Goal: Task Accomplishment & Management: Use online tool/utility

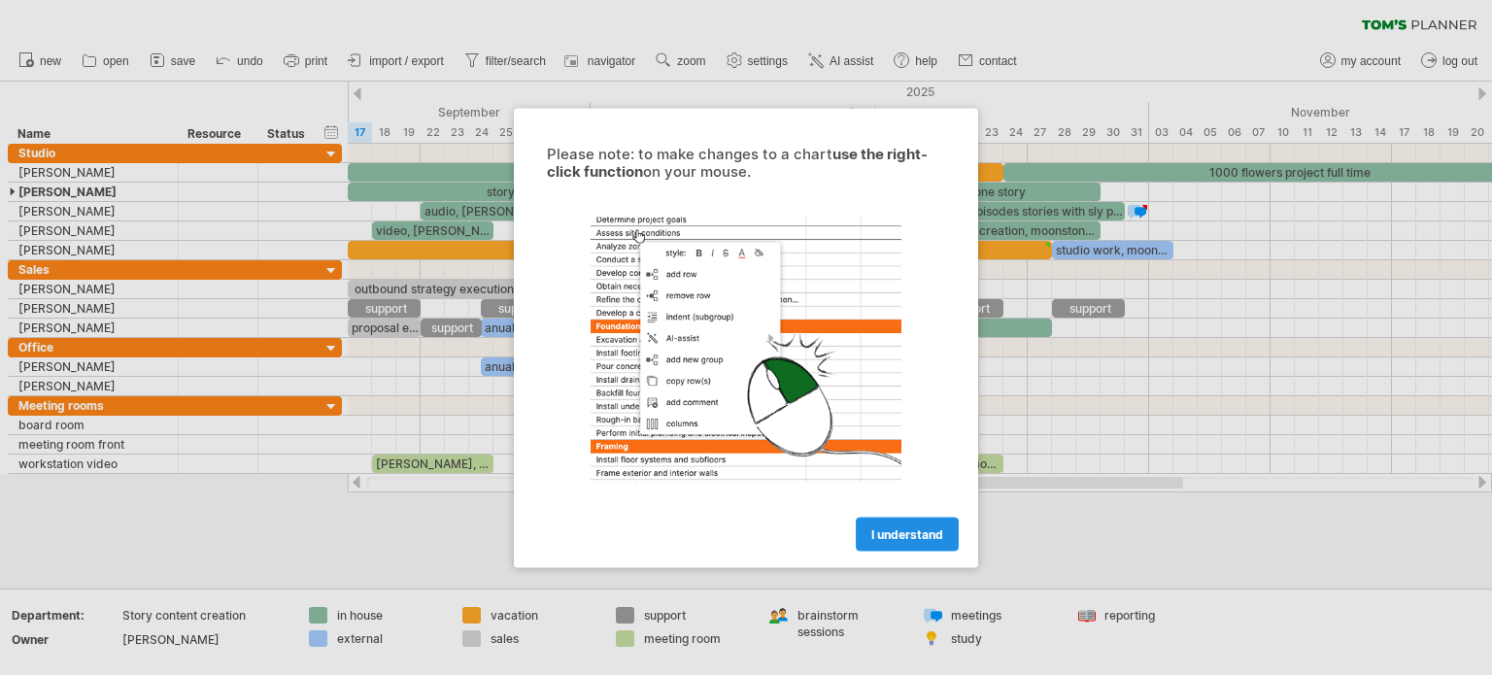
click at [917, 529] on span "I understand" at bounding box center [907, 534] width 72 height 15
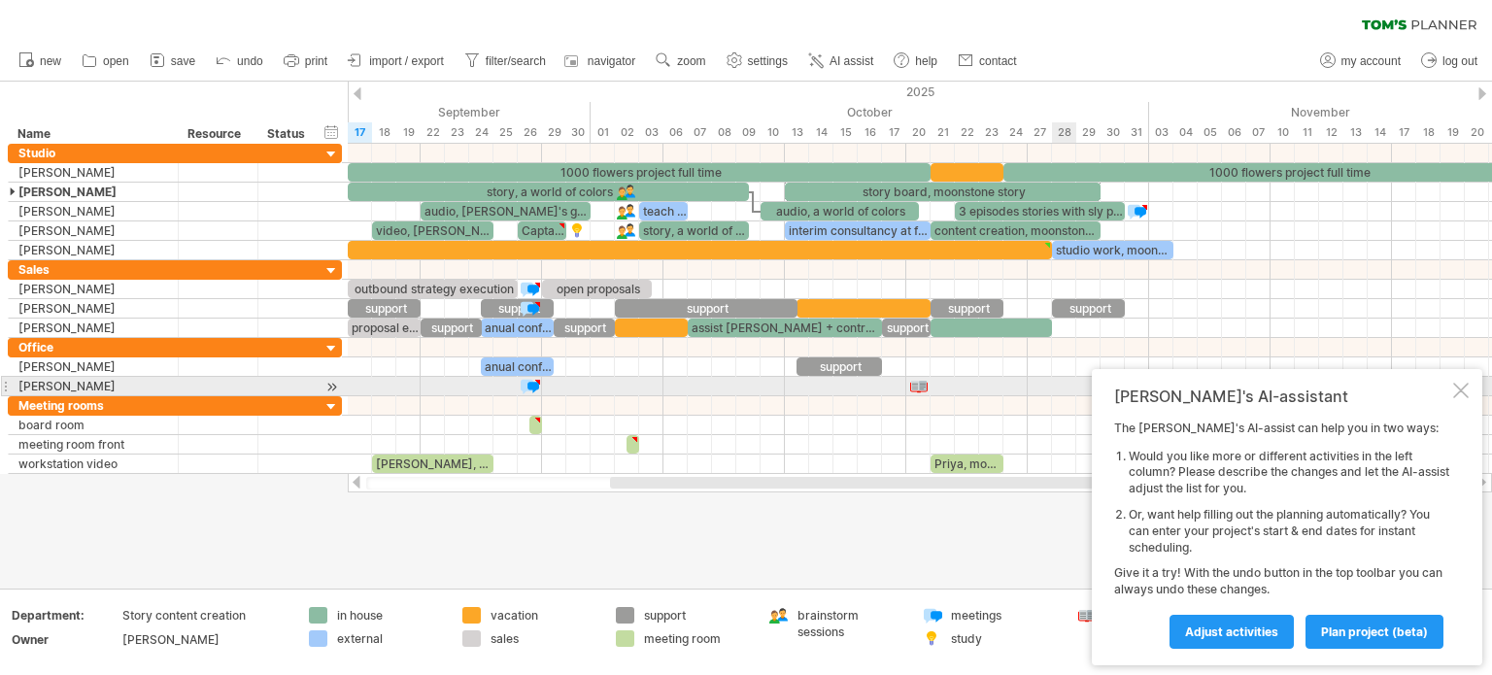
click at [1461, 391] on div at bounding box center [1461, 391] width 16 height 16
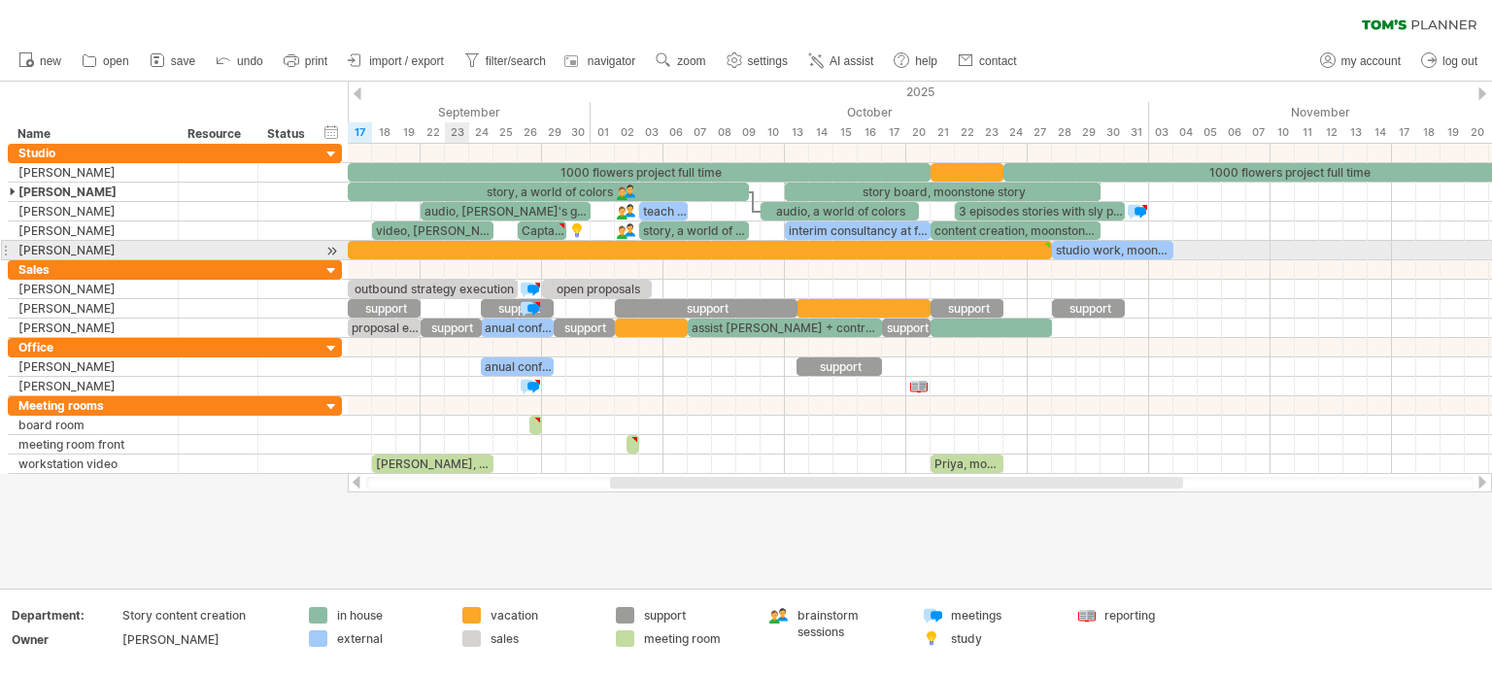
type textarea "**********"
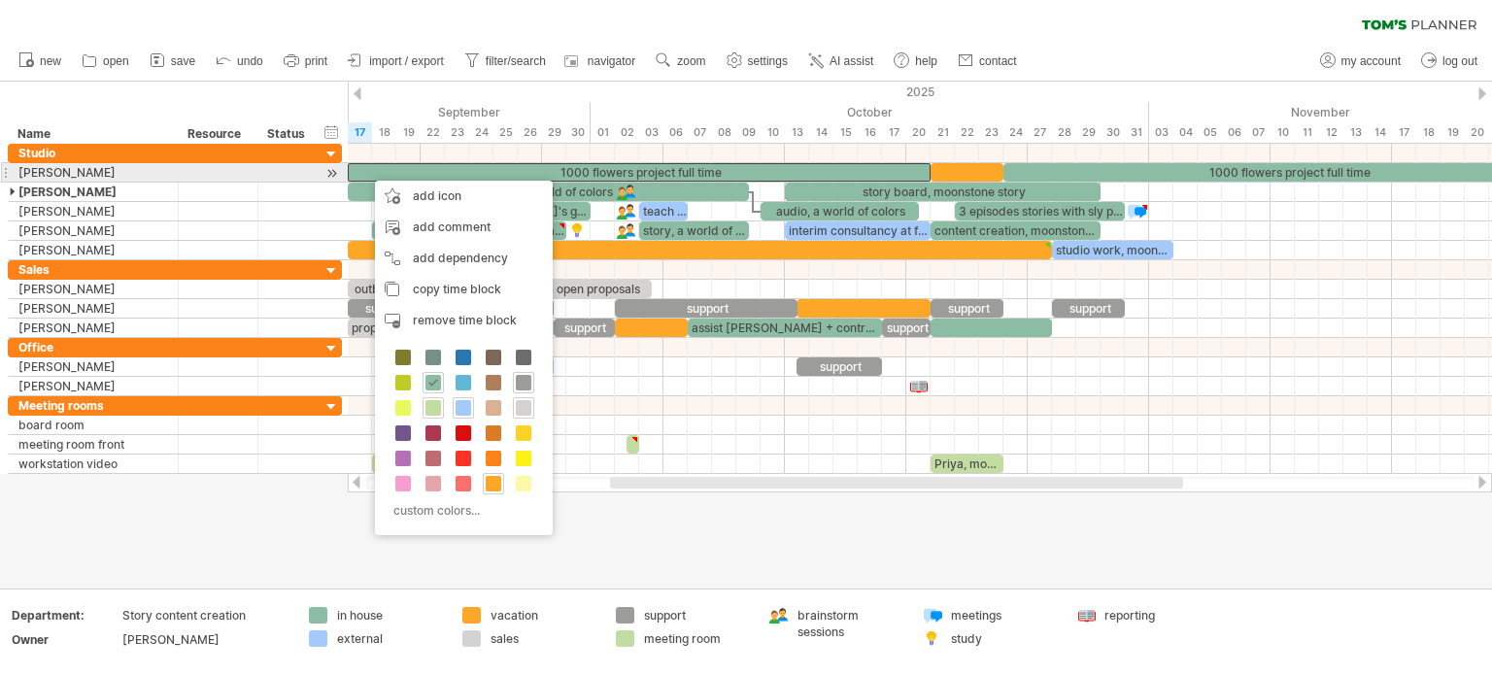
click at [7, 171] on div at bounding box center [5, 172] width 8 height 20
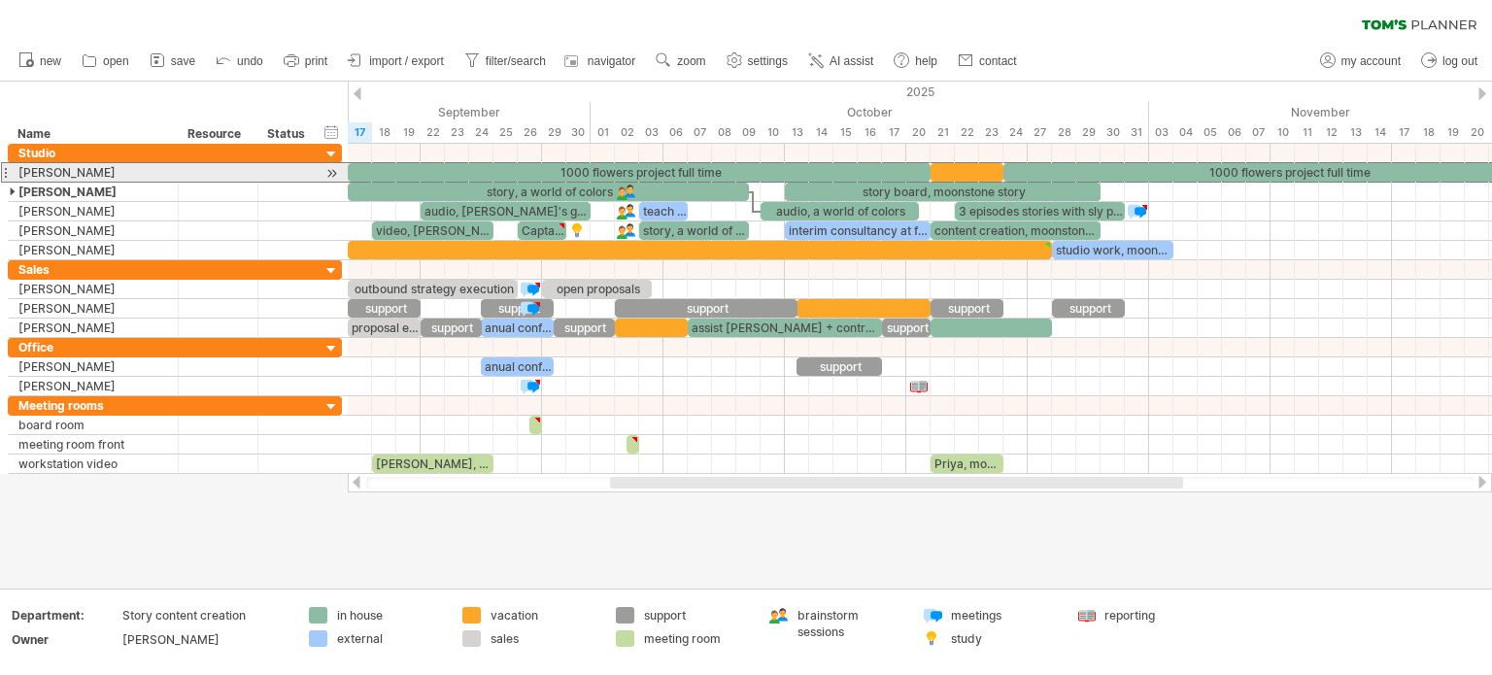
click at [2, 171] on div at bounding box center [5, 172] width 8 height 20
click at [6, 171] on div at bounding box center [5, 172] width 8 height 20
click at [782, 60] on span "settings" at bounding box center [768, 61] width 40 height 14
select select "*"
select select "**"
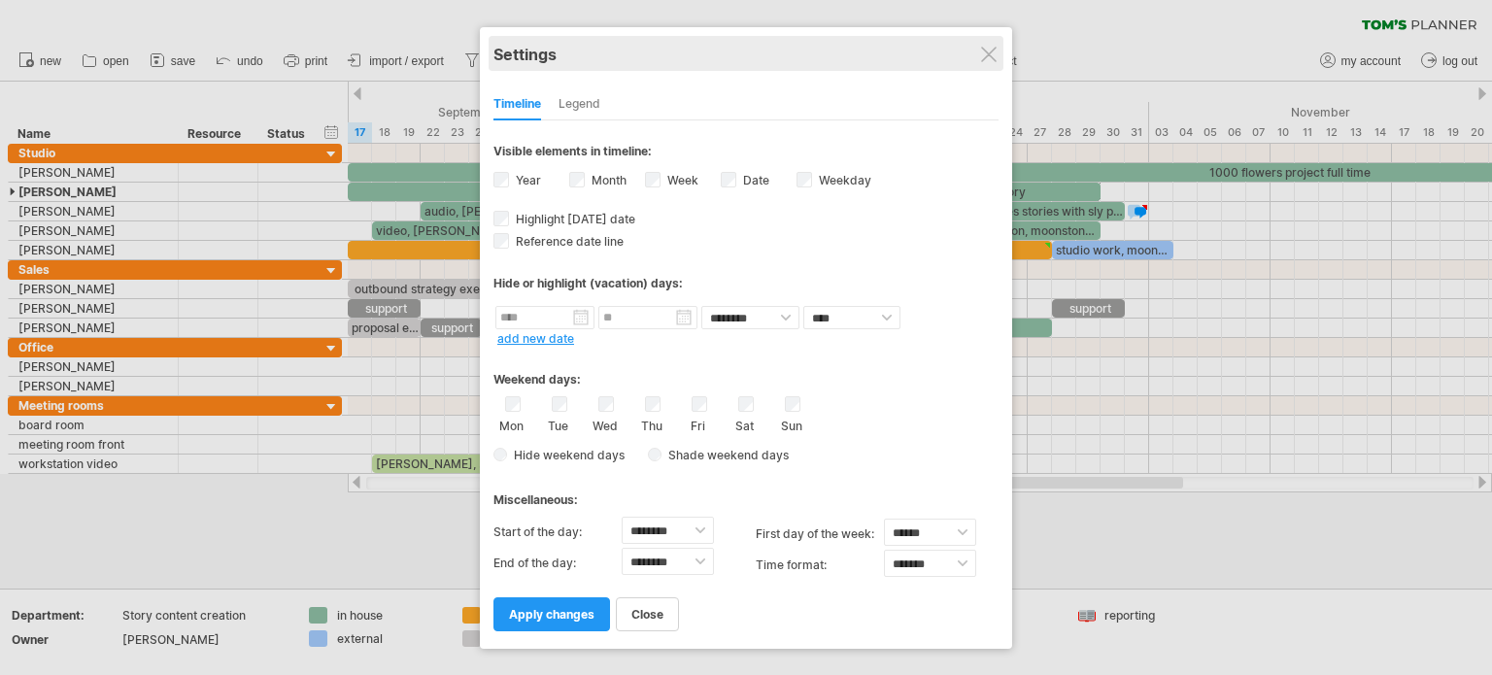
click at [978, 59] on div "Settings" at bounding box center [746, 53] width 505 height 35
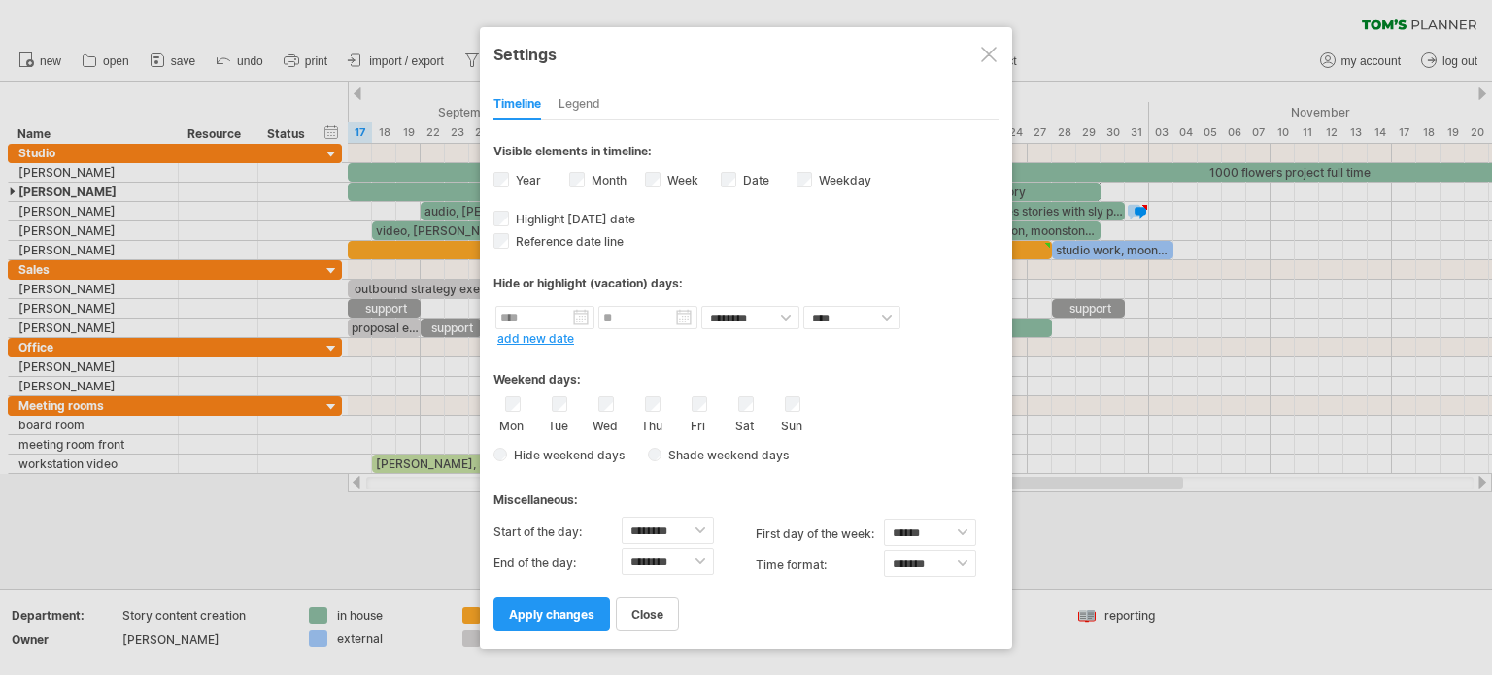
click at [993, 57] on div at bounding box center [989, 55] width 16 height 16
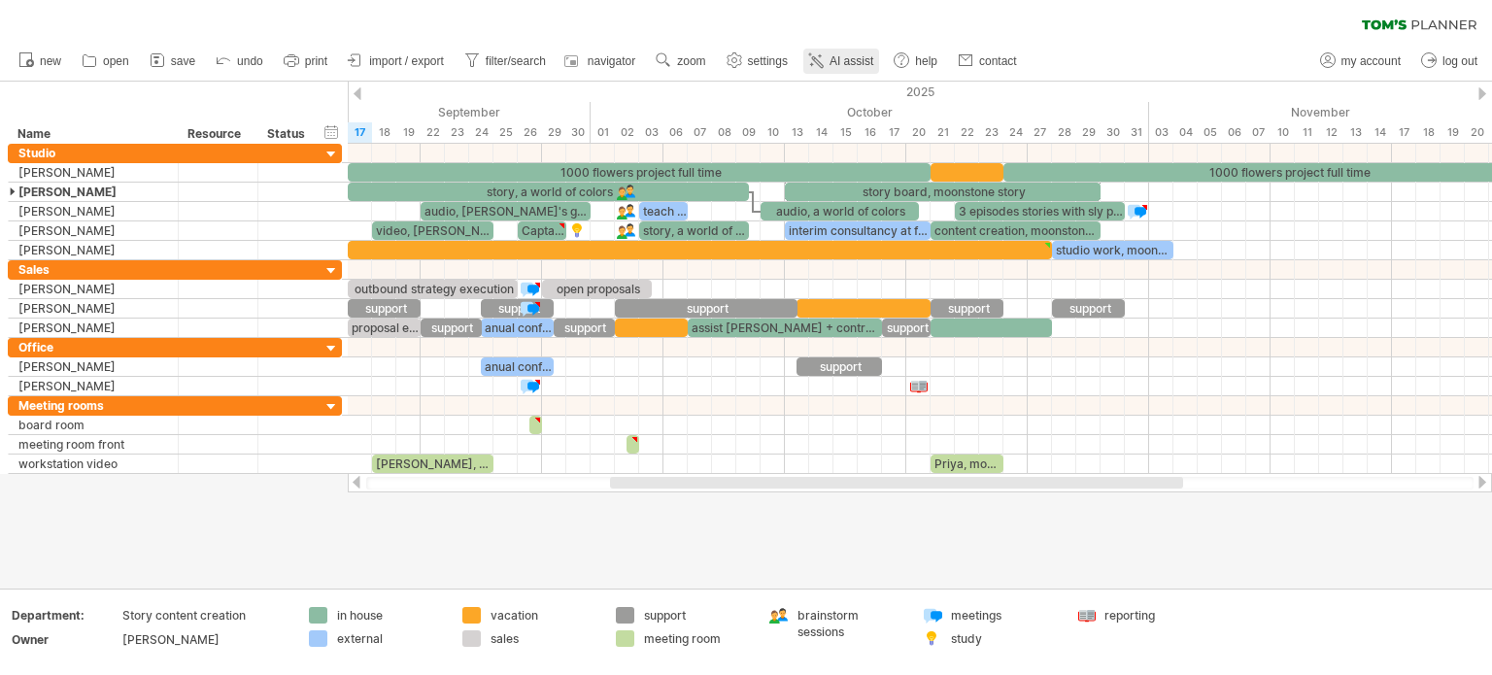
click at [868, 65] on span "AI assist" at bounding box center [852, 61] width 44 height 14
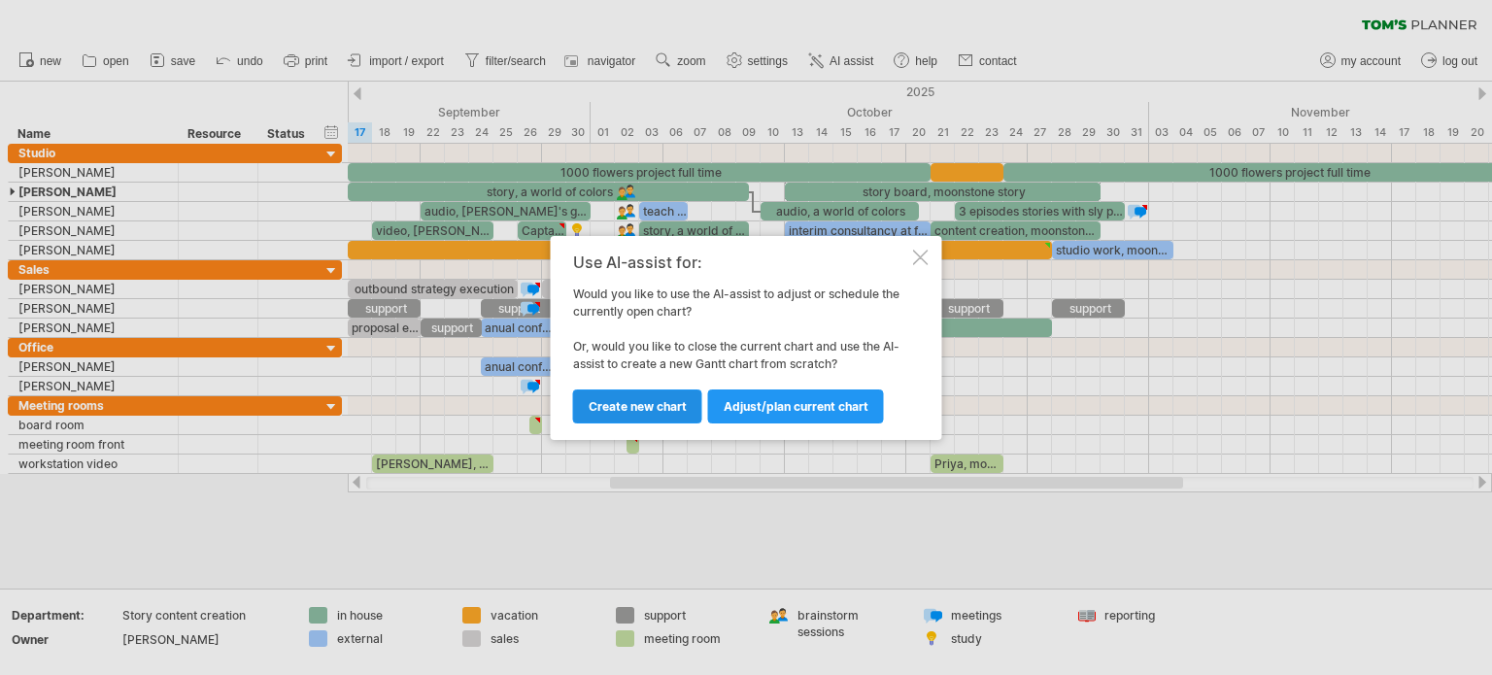
click at [664, 410] on span "Create new chart" at bounding box center [638, 406] width 98 height 15
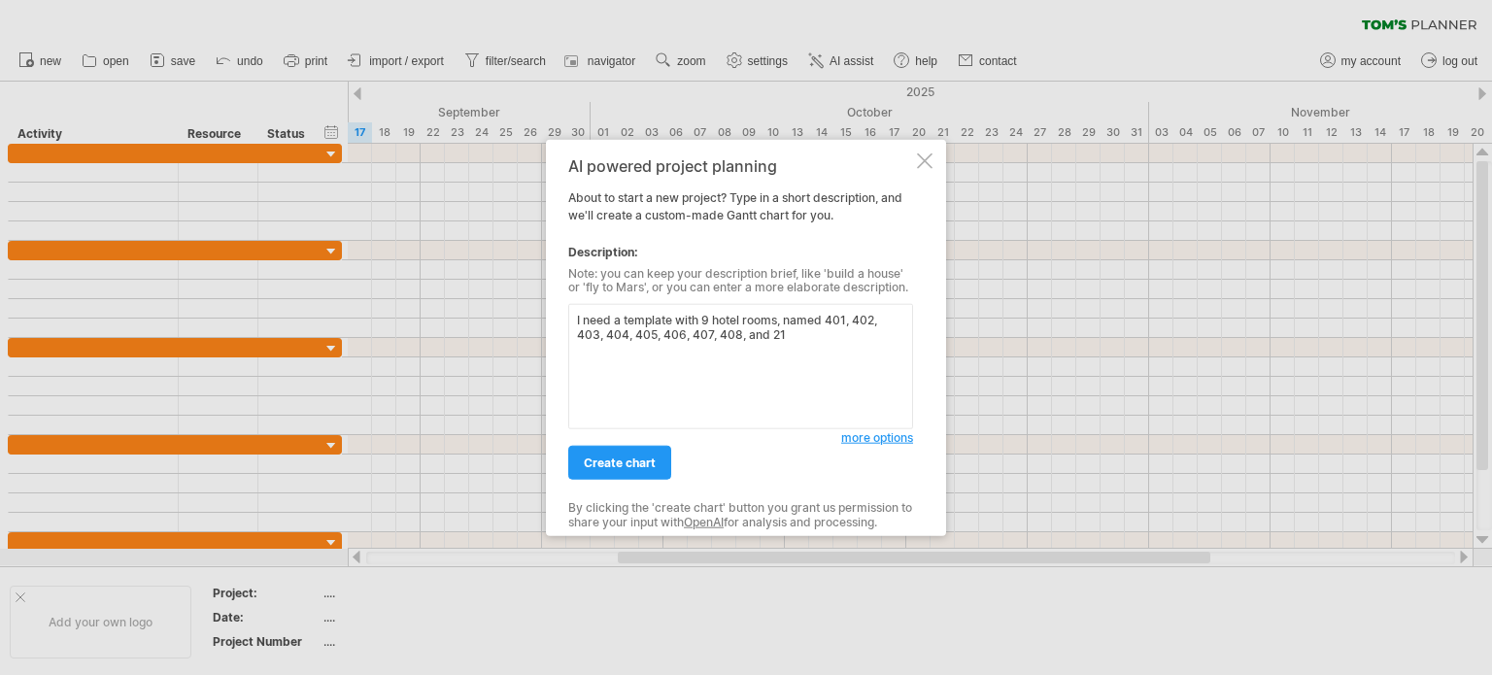
type textarea "I need a template with 9 hotel rooms, named 401, 402, 403, 404, 405, 406, 407, …"
click at [644, 463] on span "create chart" at bounding box center [620, 463] width 72 height 15
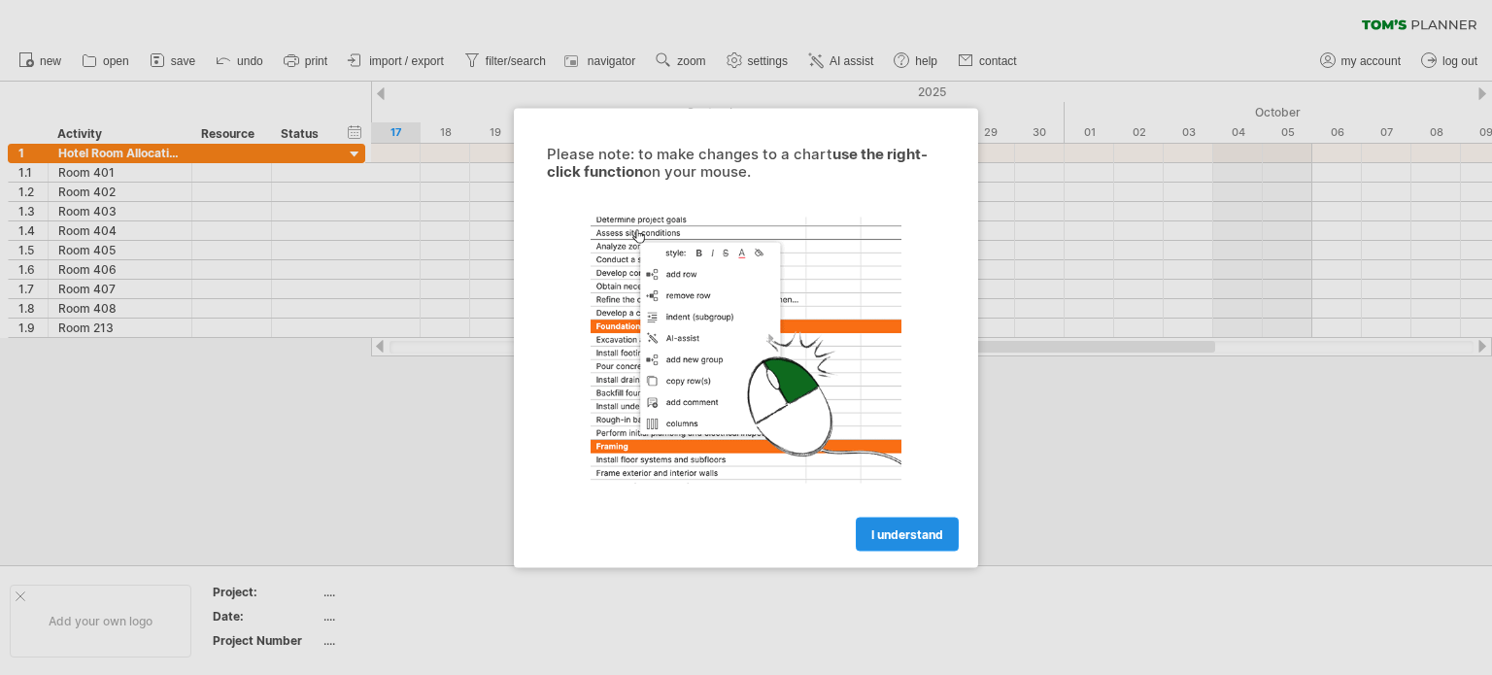
click at [915, 524] on link "I understand" at bounding box center [907, 534] width 103 height 34
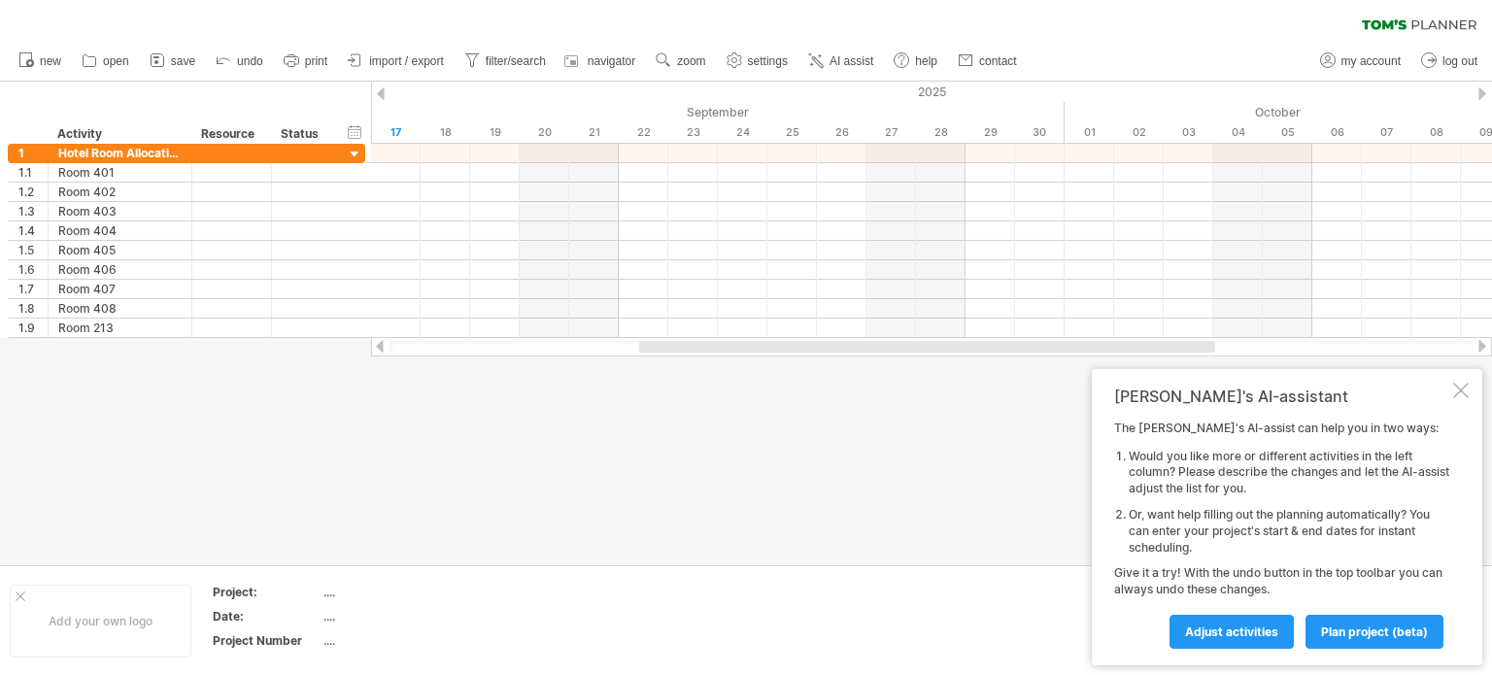
click at [1460, 390] on div at bounding box center [1461, 391] width 16 height 16
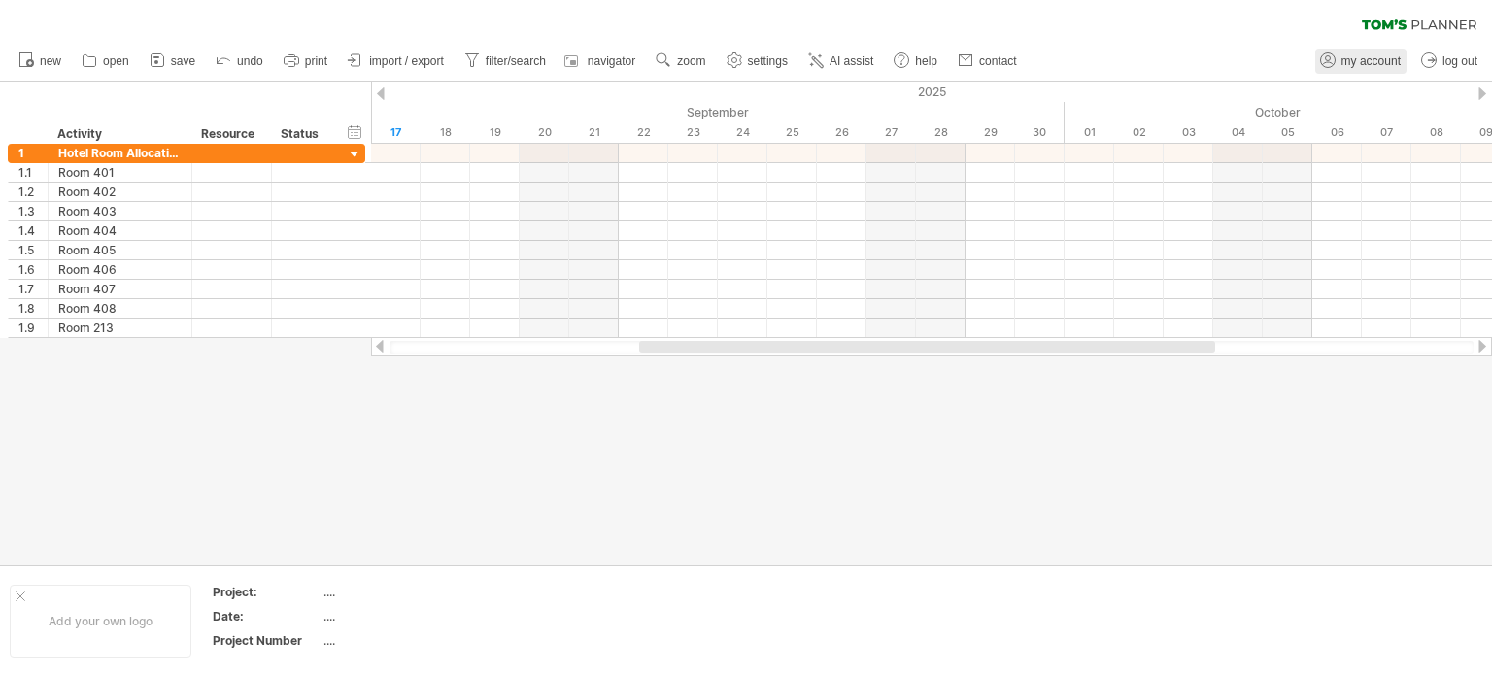
click at [1379, 62] on span "my account" at bounding box center [1371, 61] width 59 height 14
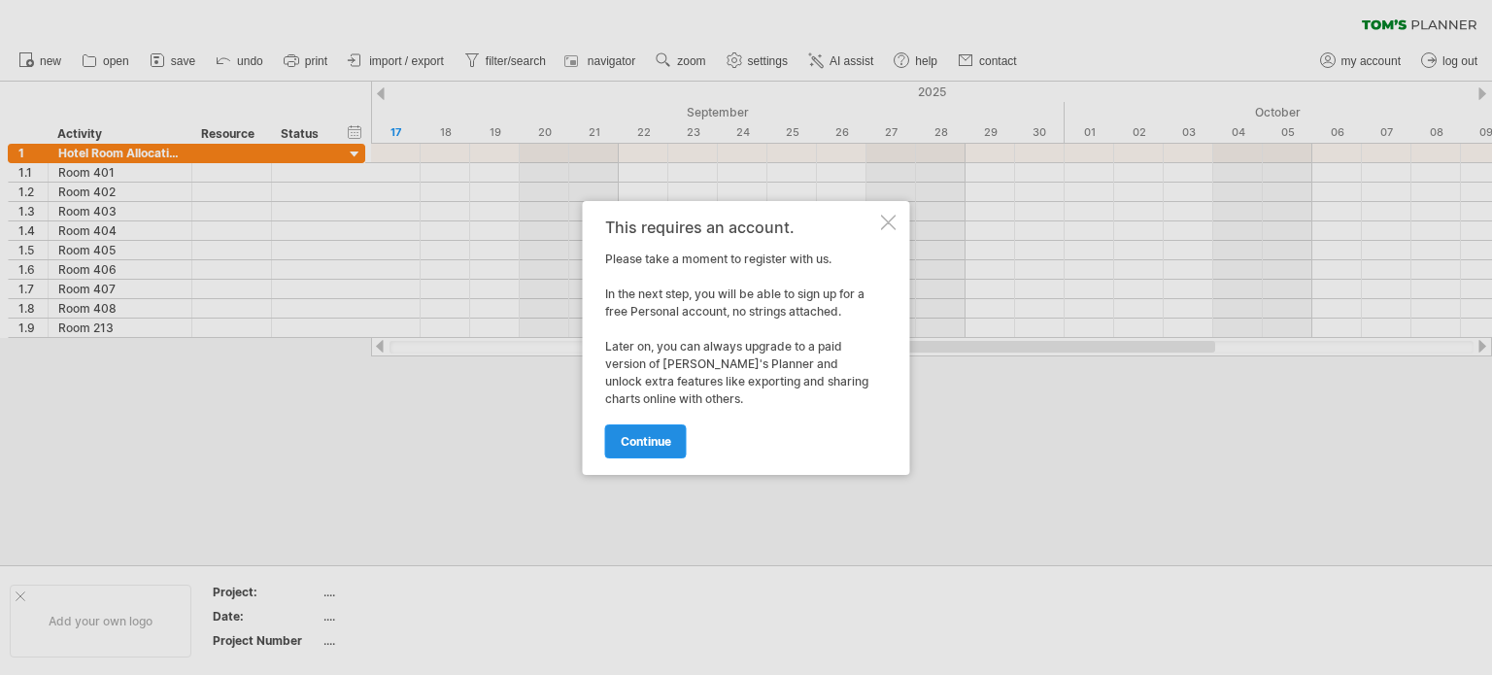
click at [659, 444] on span "continue" at bounding box center [646, 441] width 51 height 15
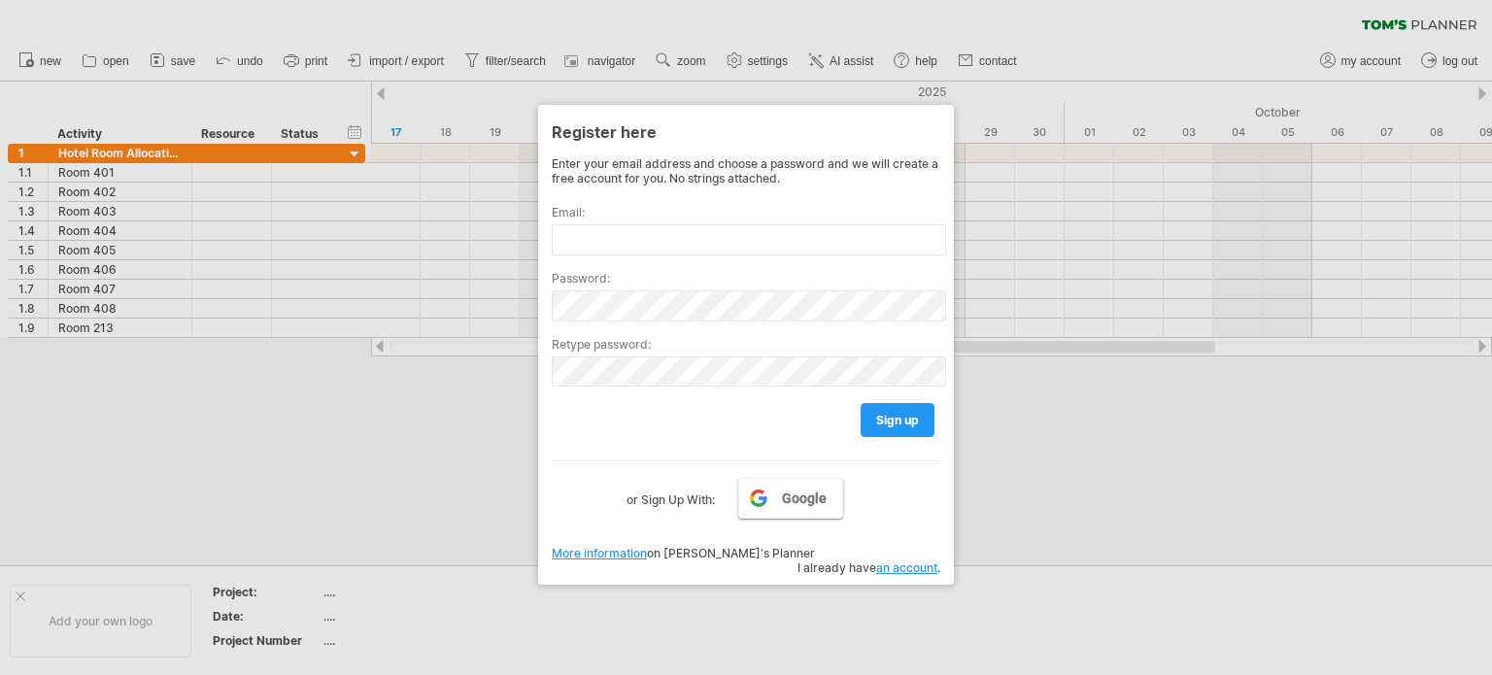
click at [788, 499] on span "Google" at bounding box center [804, 499] width 45 height 16
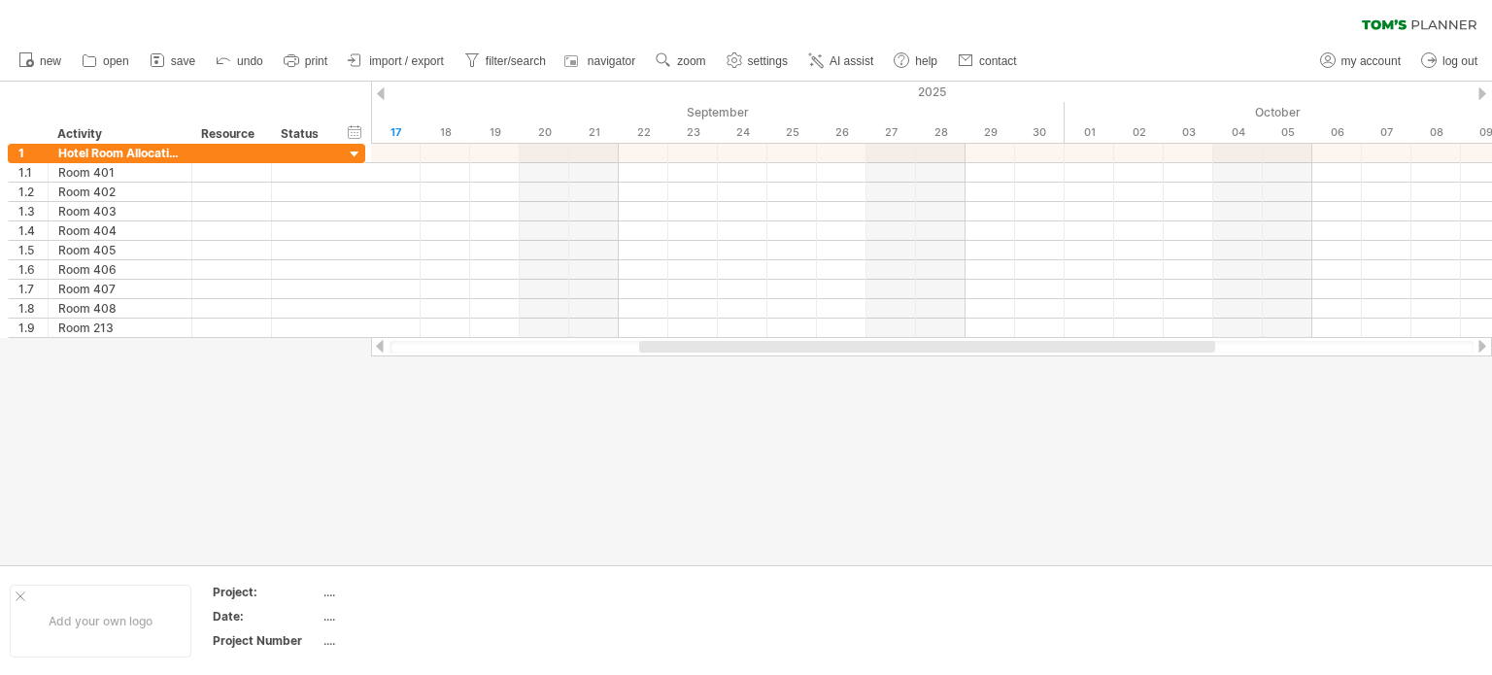
click at [379, 93] on div at bounding box center [381, 93] width 8 height 13
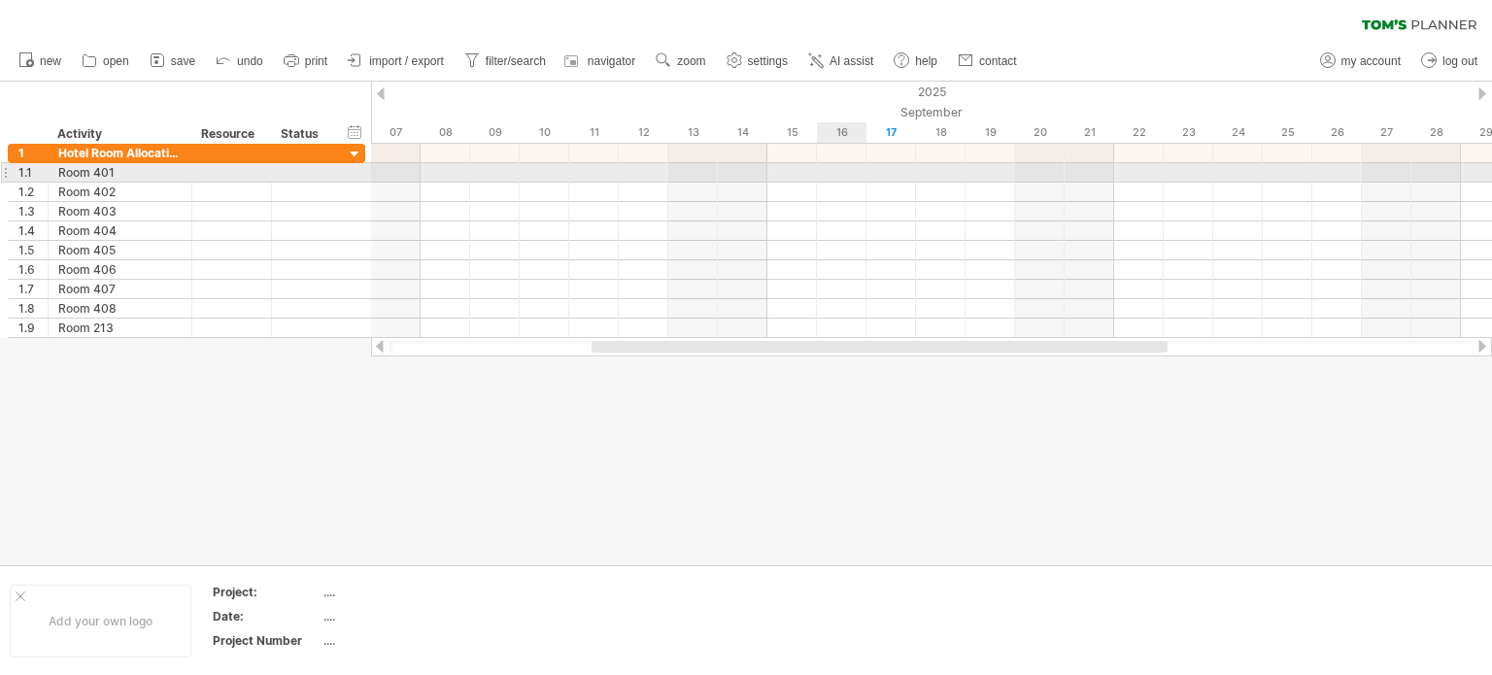
click at [833, 171] on div at bounding box center [931, 172] width 1121 height 19
drag, startPoint x: 846, startPoint y: 173, endPoint x: 990, endPoint y: 173, distance: 143.8
click at [990, 173] on div at bounding box center [931, 172] width 1121 height 19
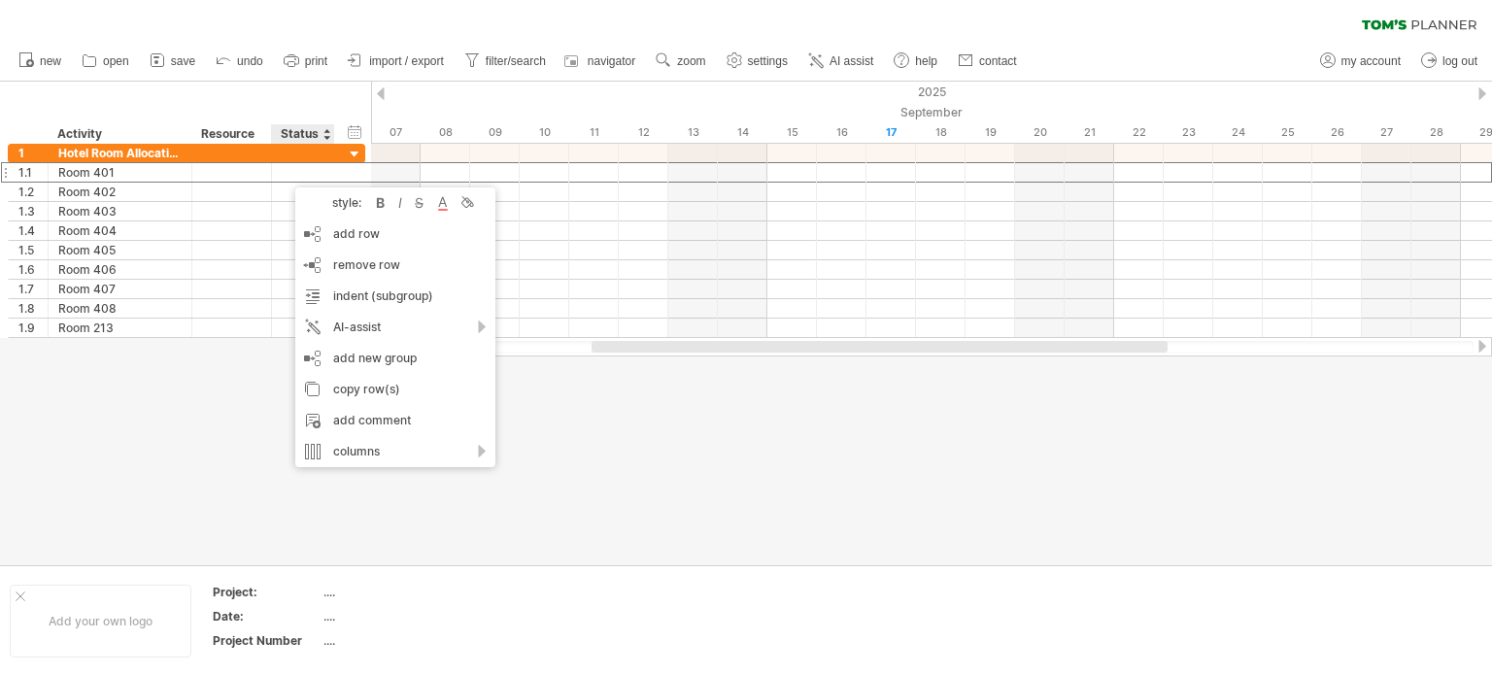
click at [636, 406] on div at bounding box center [746, 324] width 1492 height 484
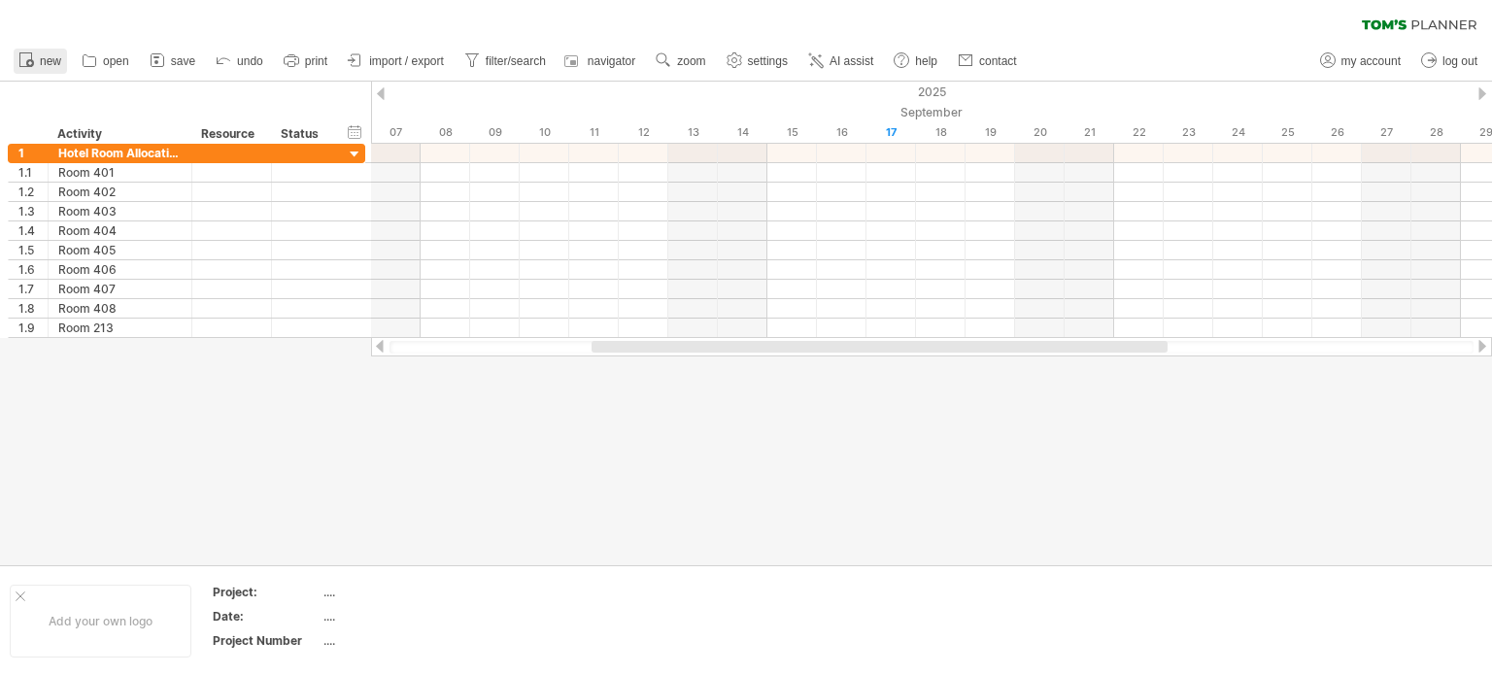
click at [61, 62] on link "new" at bounding box center [40, 61] width 53 height 25
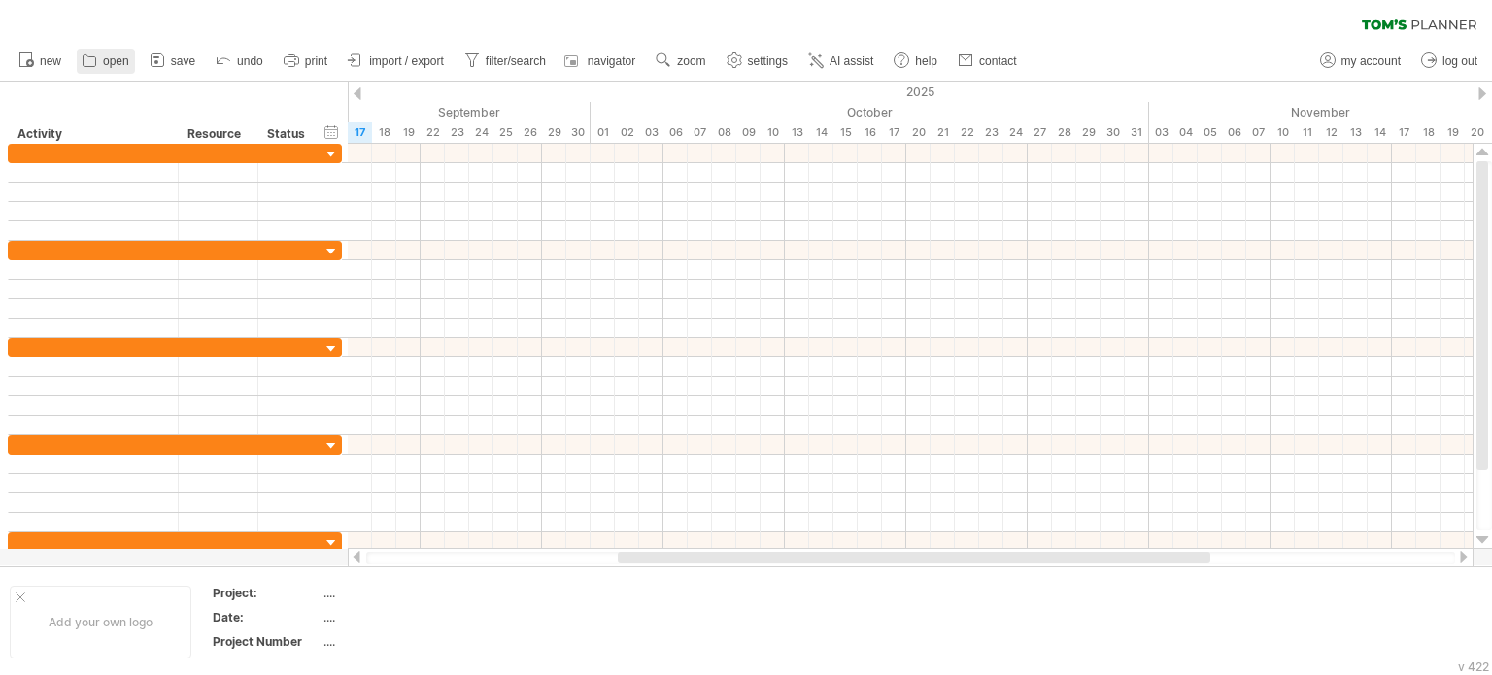
click at [119, 60] on span "open" at bounding box center [116, 61] width 26 height 14
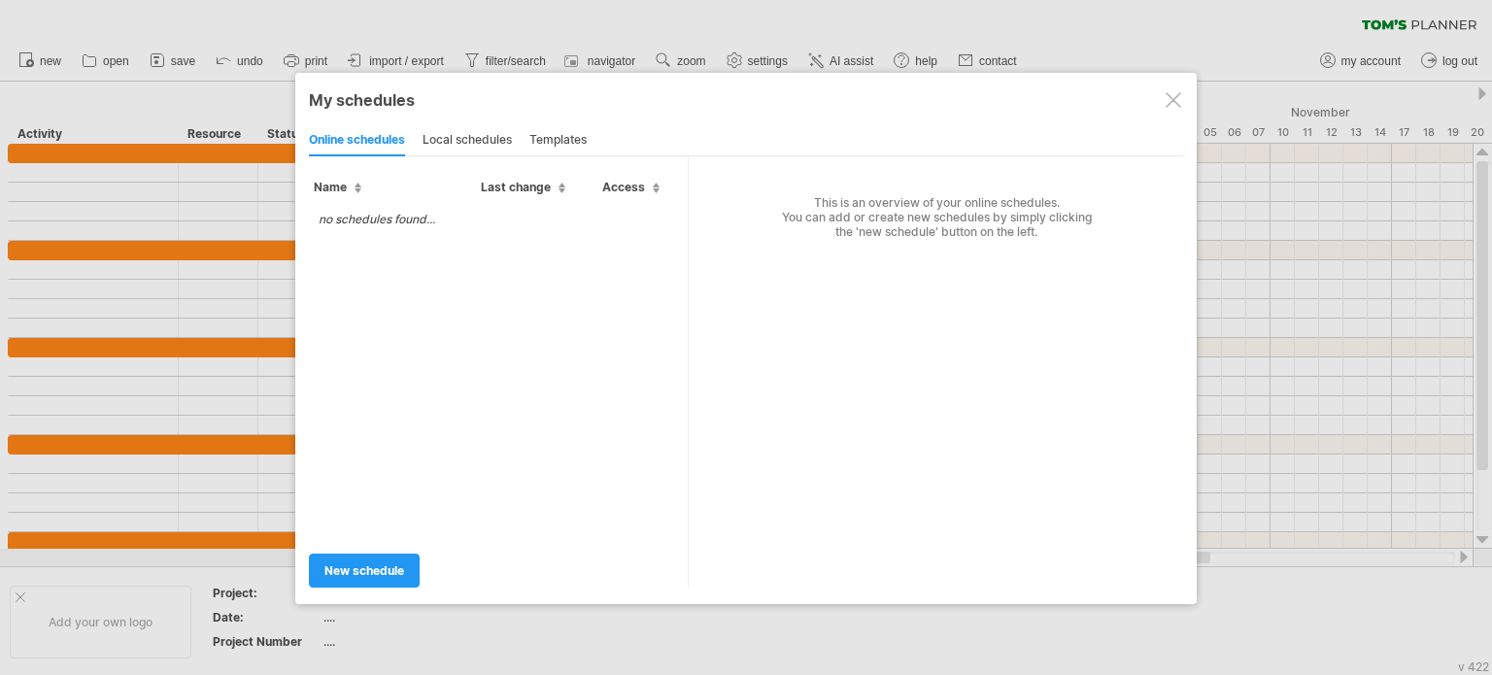
click at [169, 97] on div at bounding box center [746, 337] width 1492 height 675
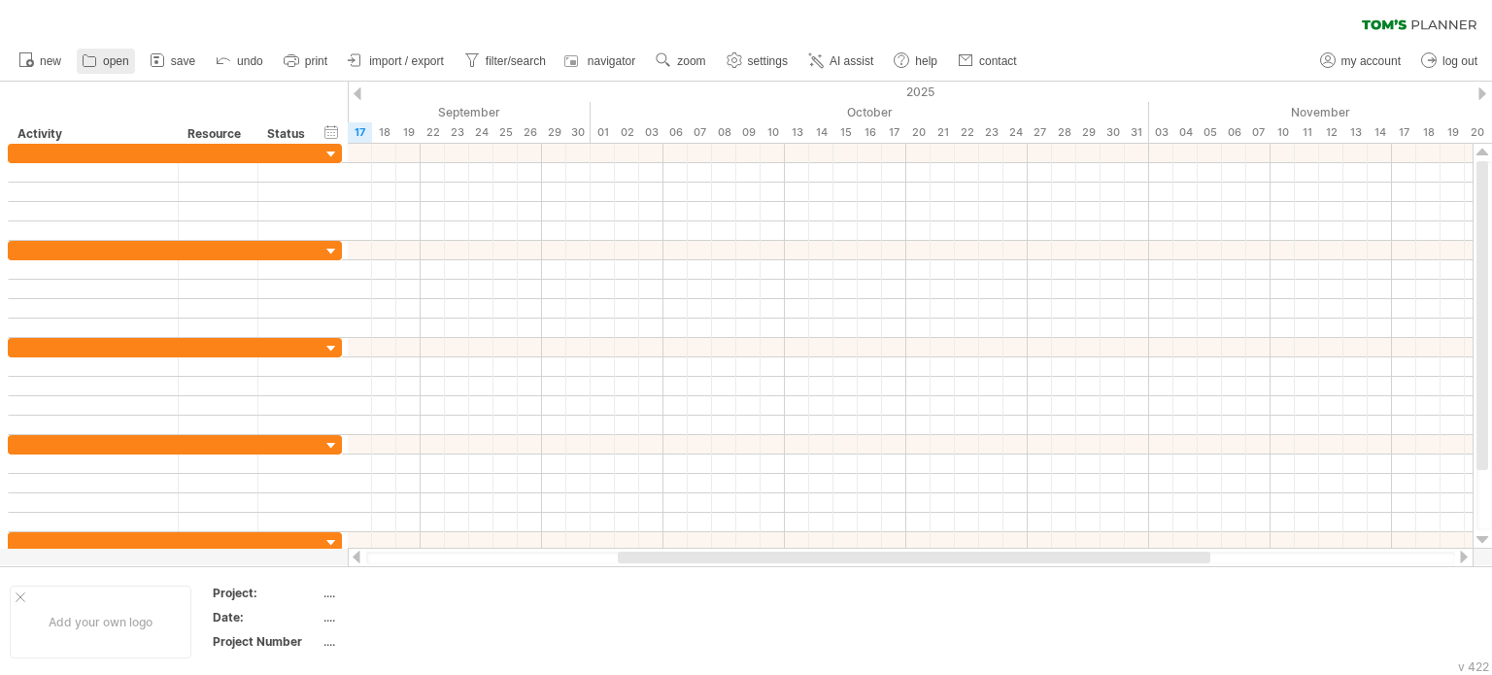
click at [116, 66] on span "open" at bounding box center [116, 61] width 26 height 14
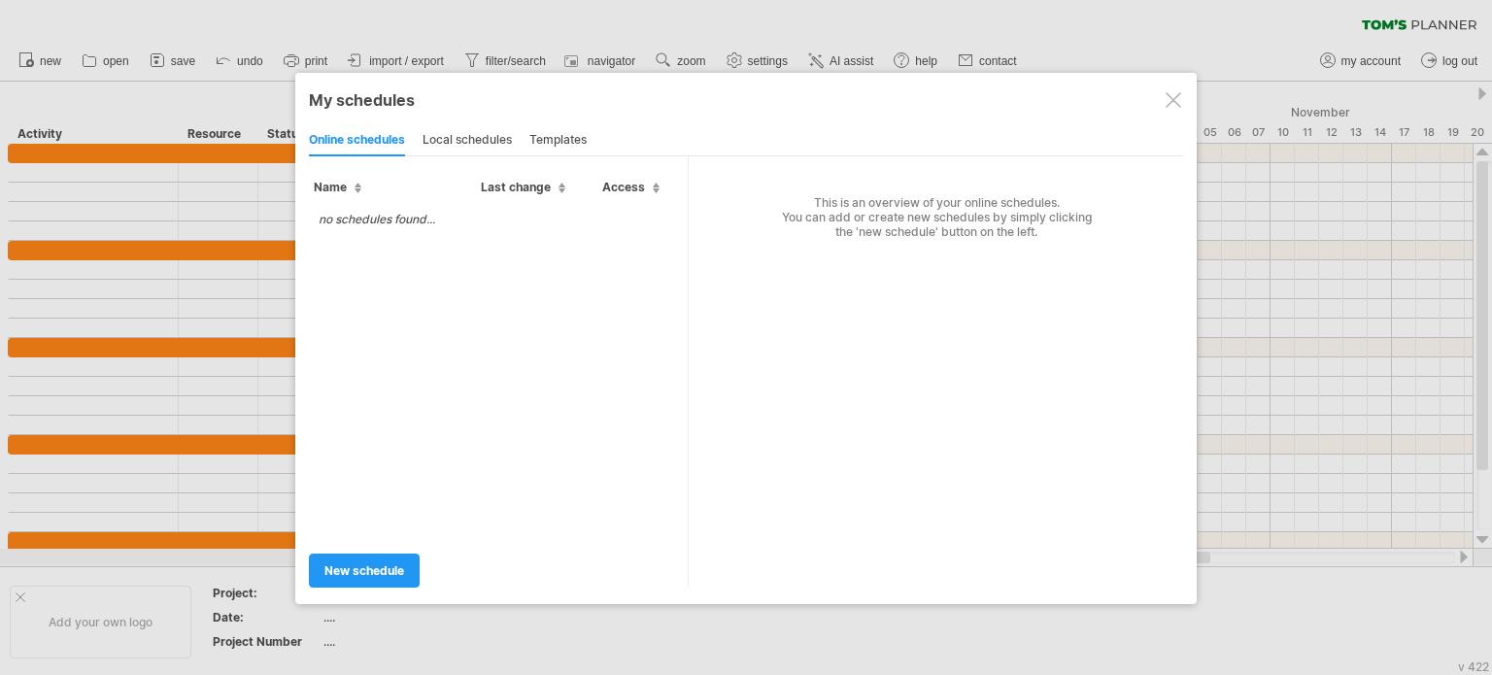
click at [541, 143] on div "templates" at bounding box center [557, 140] width 57 height 31
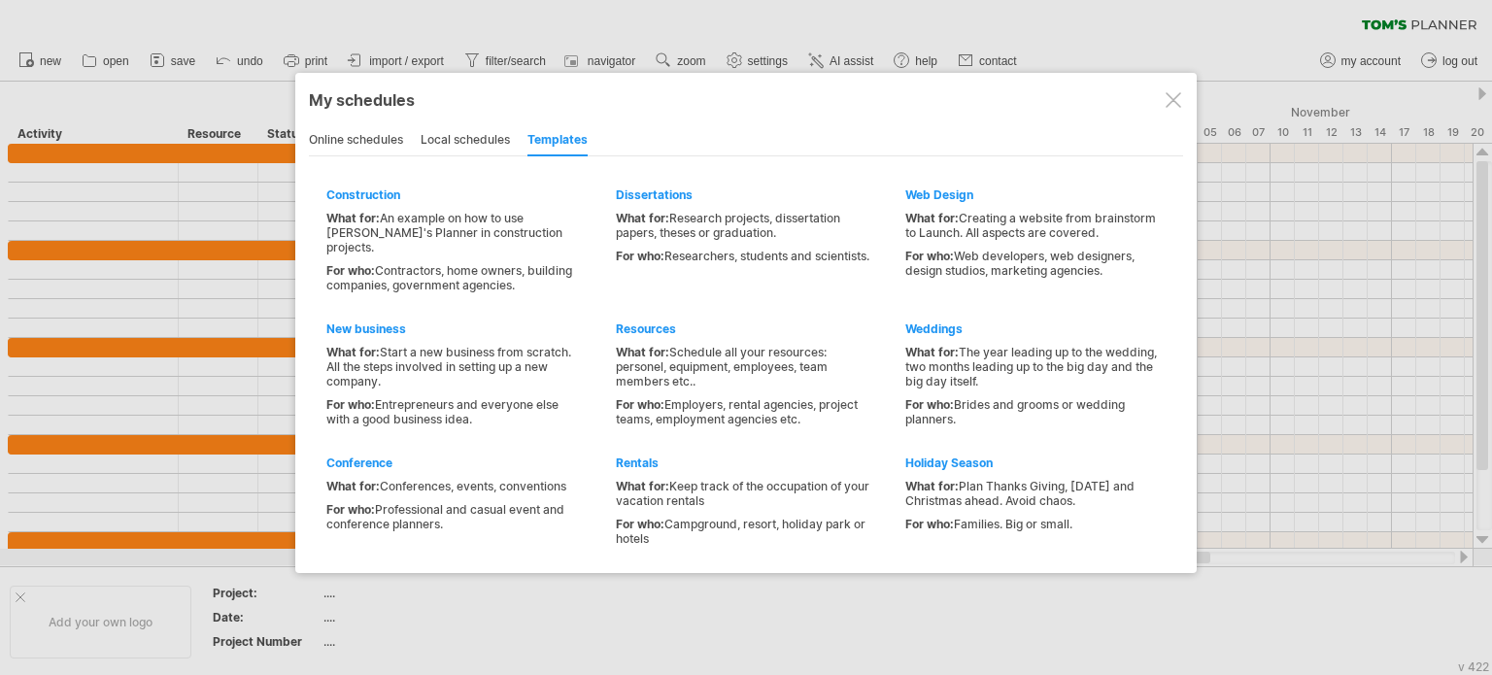
click at [1177, 103] on div at bounding box center [1174, 100] width 16 height 16
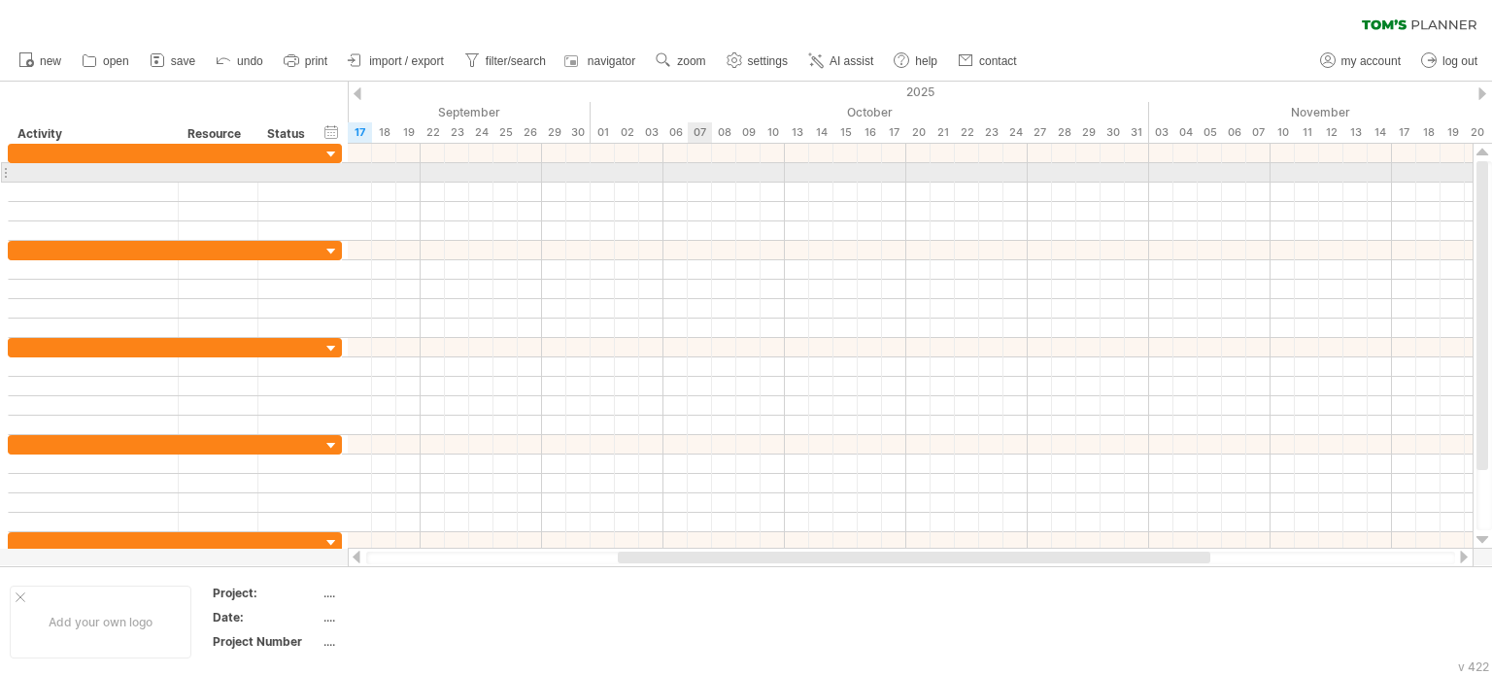
click at [698, 173] on div at bounding box center [910, 172] width 1125 height 19
click at [368, 176] on div at bounding box center [910, 172] width 1125 height 19
click at [359, 172] on div at bounding box center [910, 172] width 1125 height 19
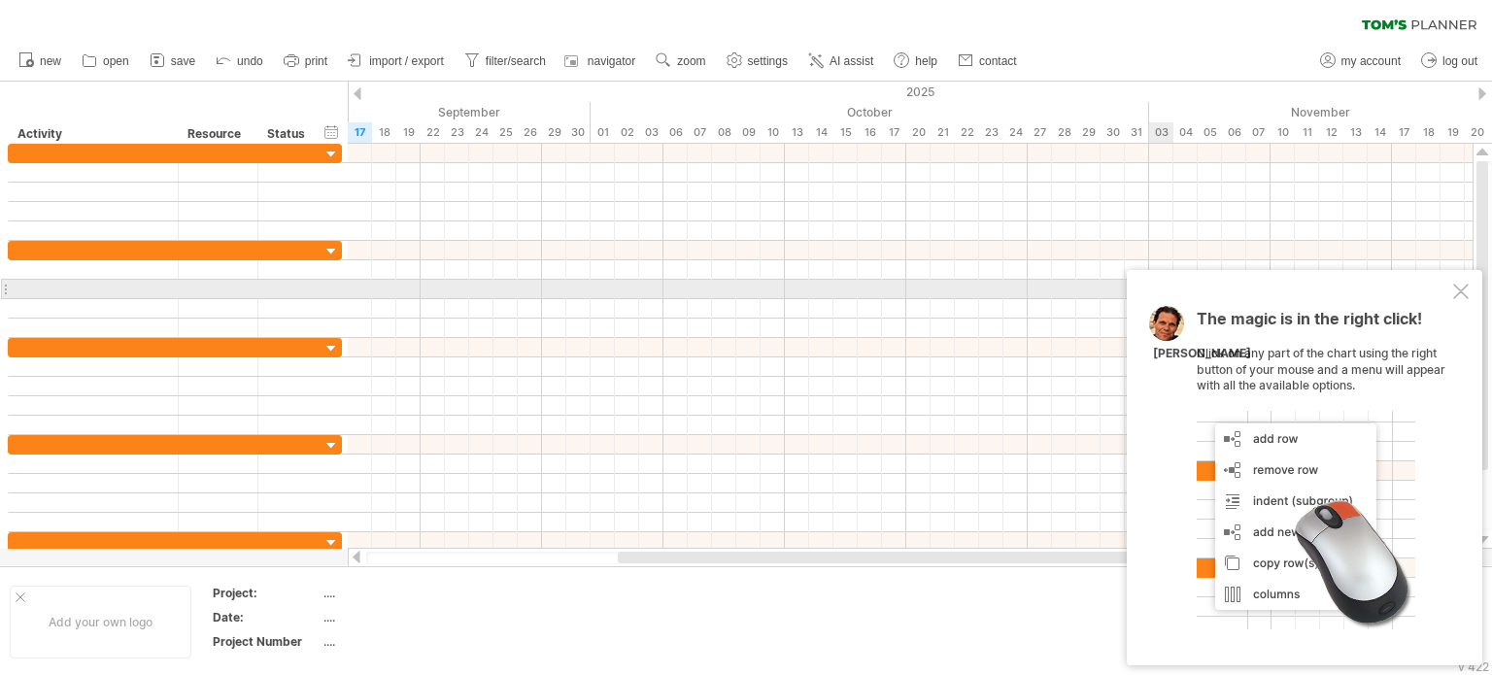
click at [1462, 296] on div at bounding box center [1461, 292] width 16 height 16
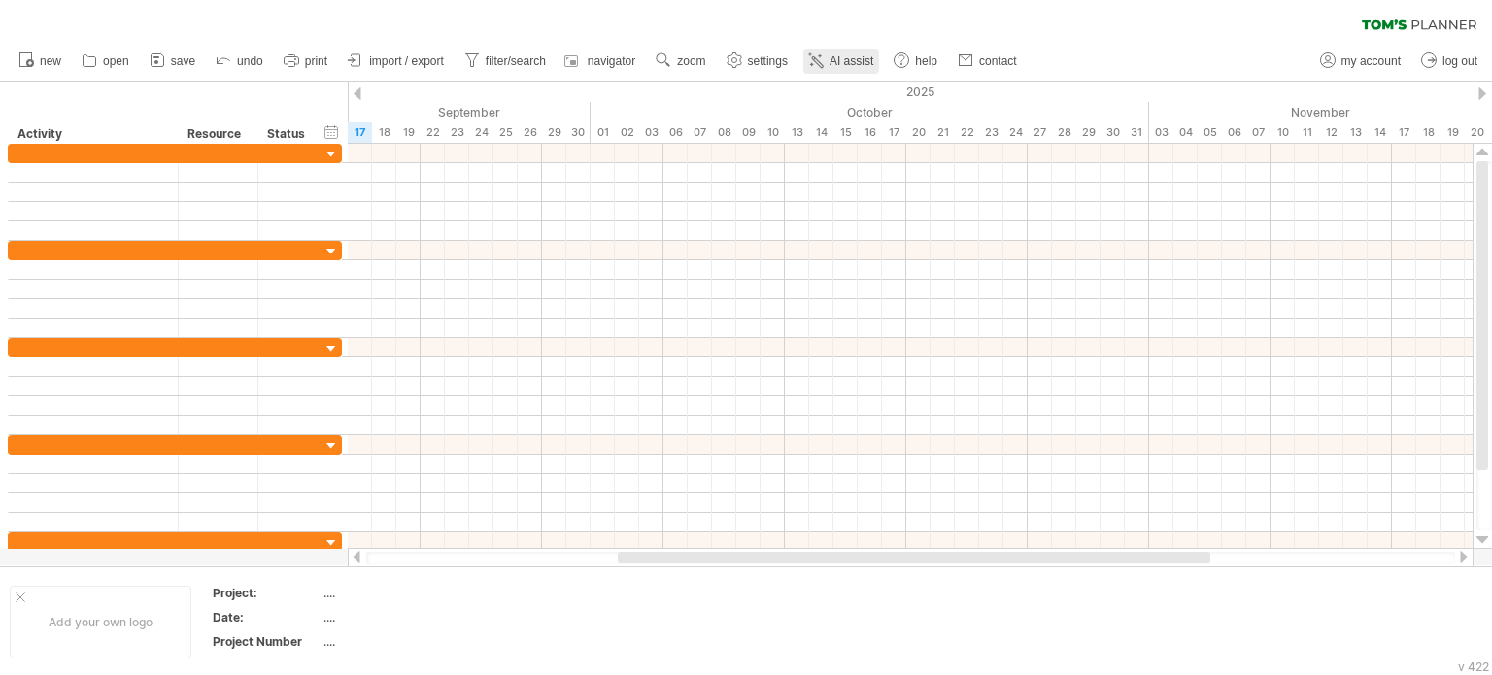
click at [825, 61] on icon at bounding box center [815, 60] width 19 height 19
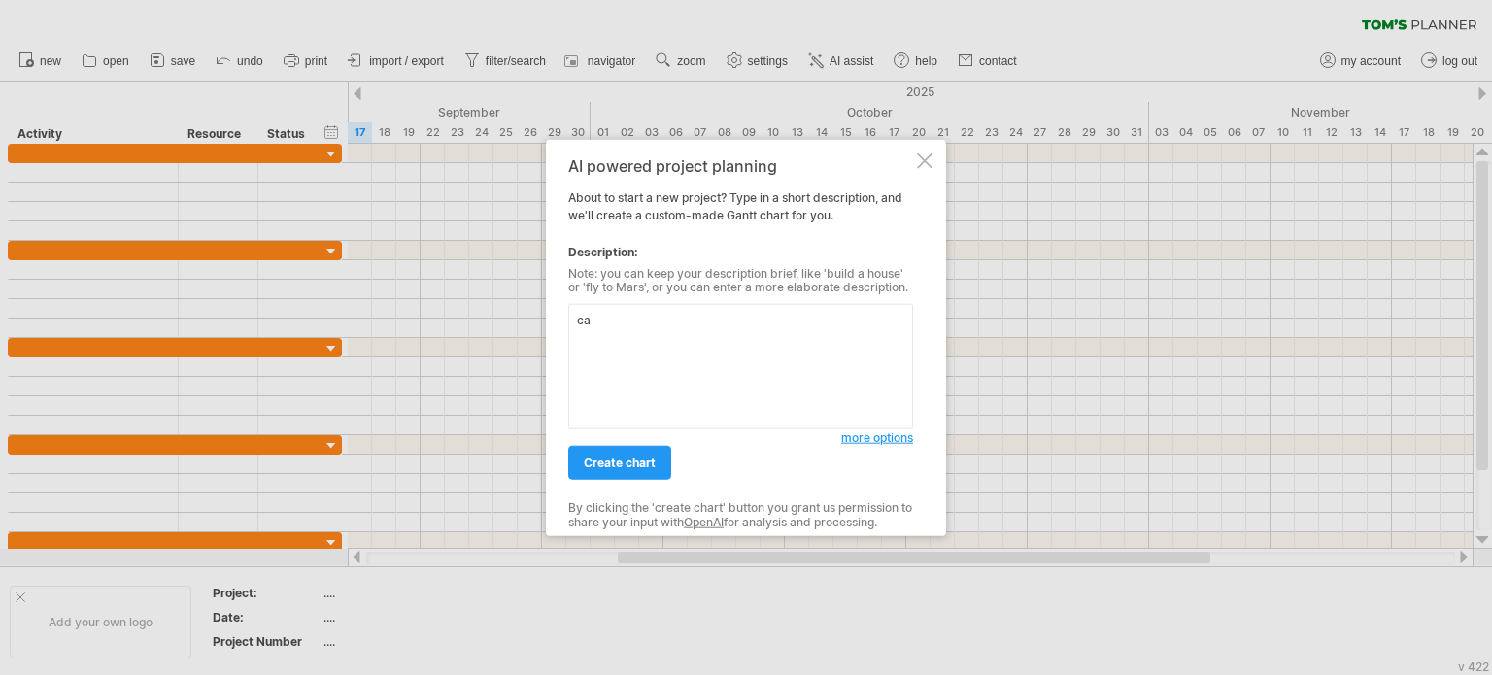
type textarea "c"
type textarea "i need a database with 9 lines, named 401, 402, 403, 404, 405, 406, 407, 408 an…"
click at [633, 467] on span "create chart" at bounding box center [620, 463] width 72 height 15
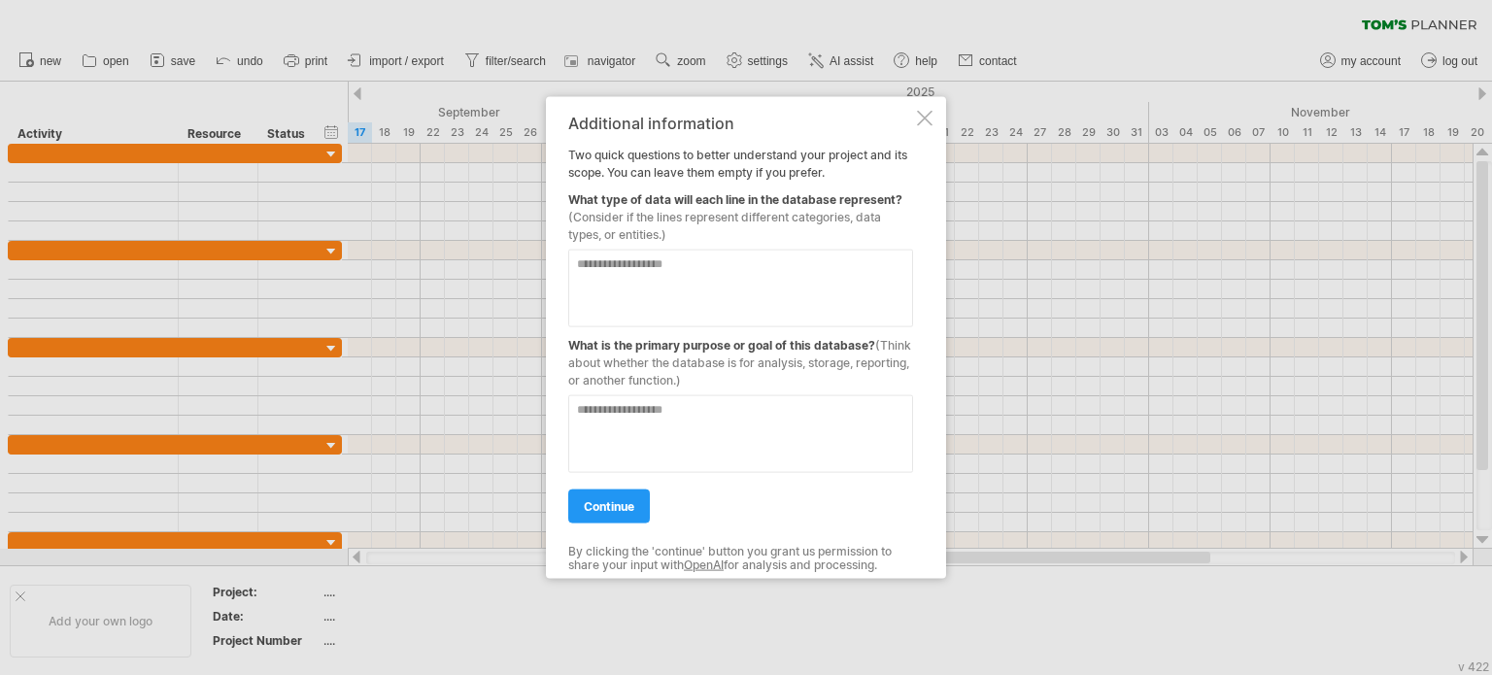
click at [716, 289] on textarea at bounding box center [740, 288] width 345 height 78
click at [902, 270] on textarea "**********" at bounding box center [740, 288] width 345 height 78
type textarea "**********"
click at [747, 431] on textarea at bounding box center [740, 433] width 345 height 78
type textarea "**********"
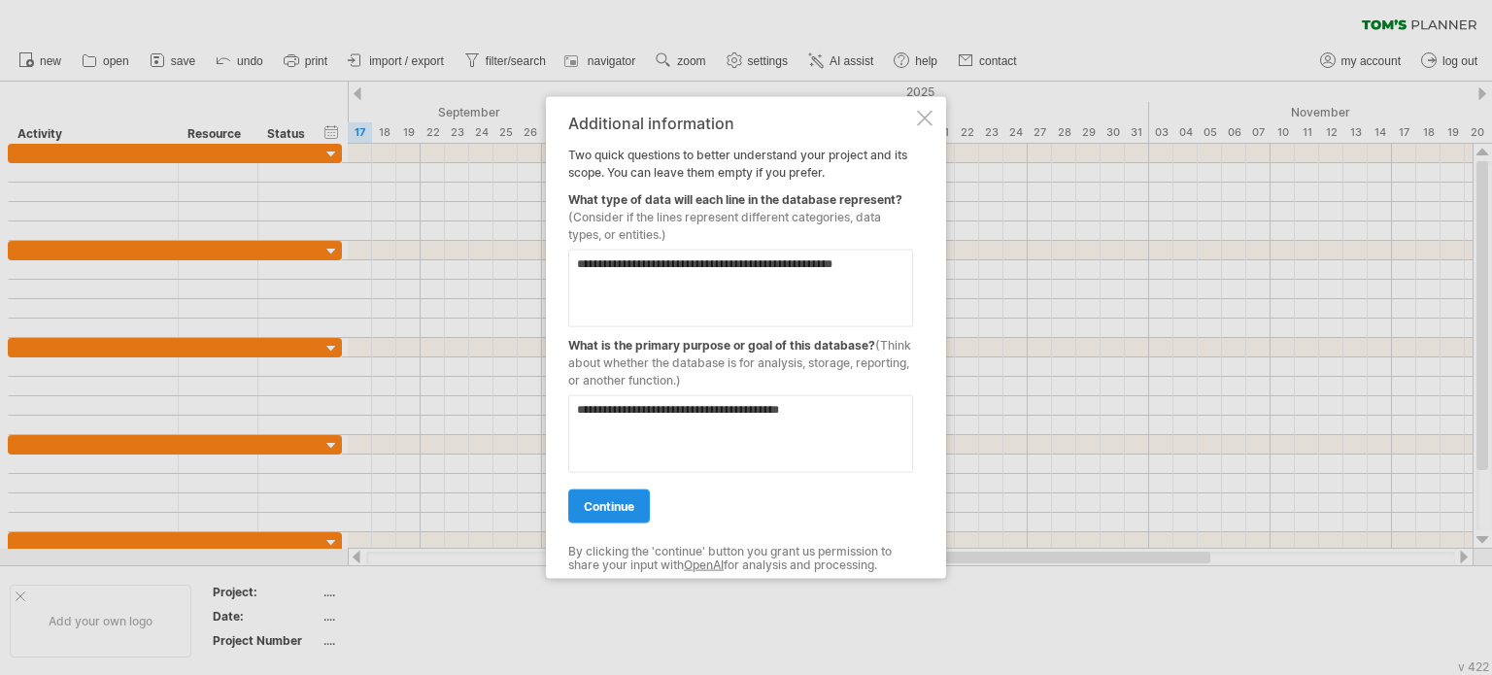
click at [585, 519] on link "continue" at bounding box center [609, 506] width 82 height 34
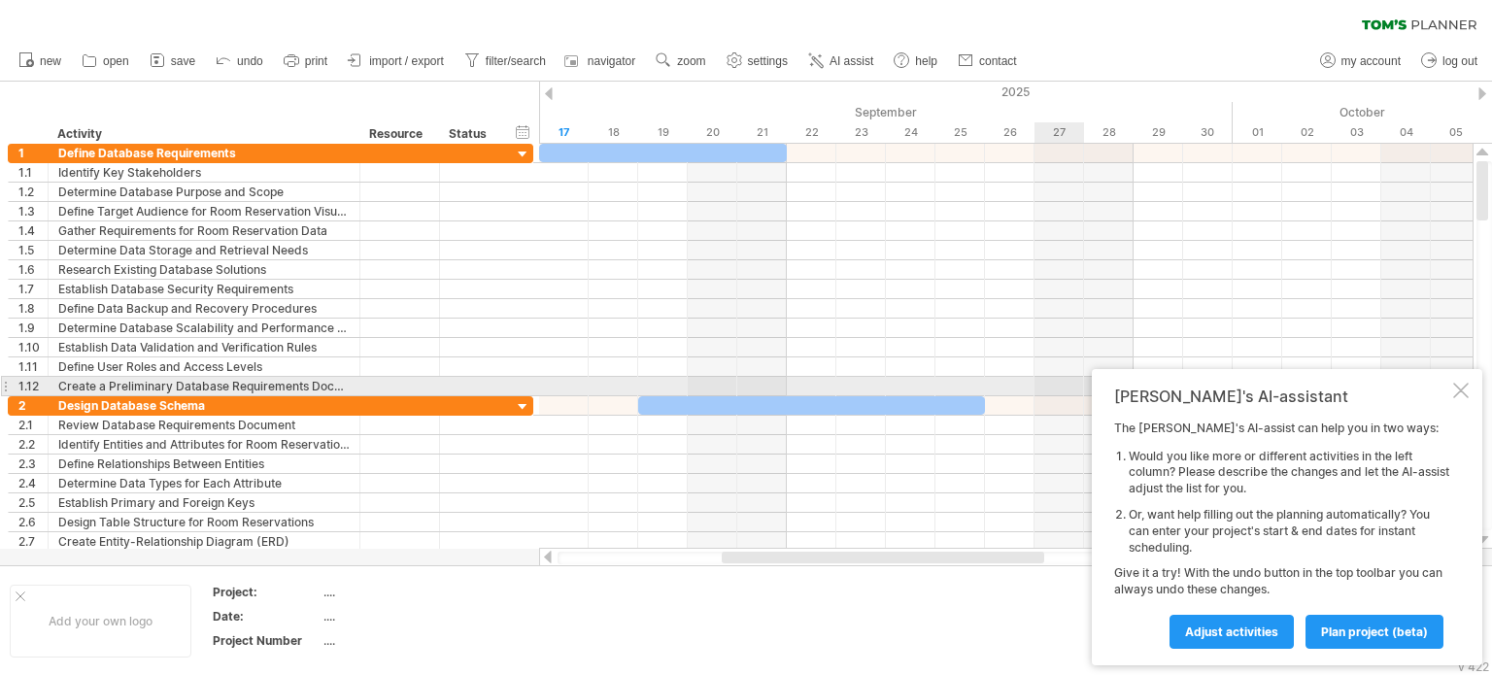
click at [1464, 391] on div at bounding box center [1461, 391] width 16 height 16
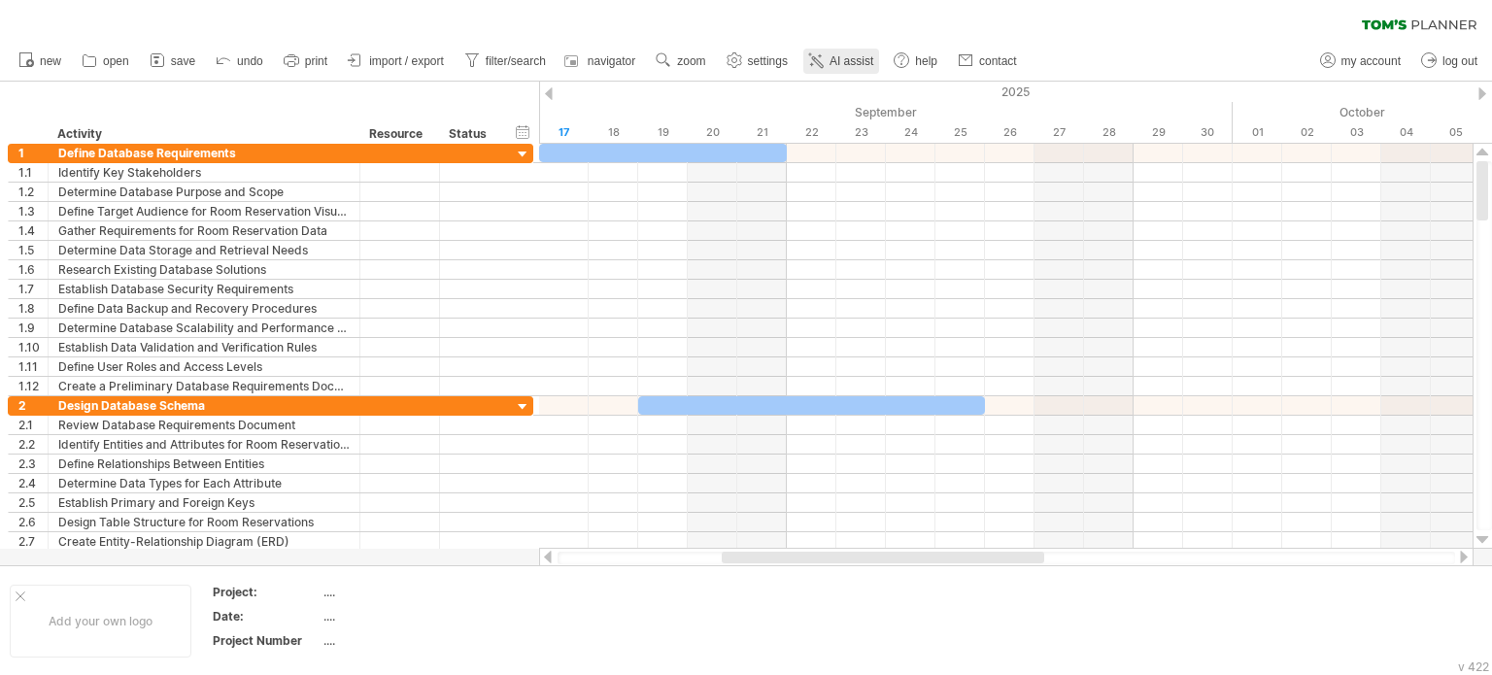
click at [853, 58] on span "AI assist" at bounding box center [852, 61] width 44 height 14
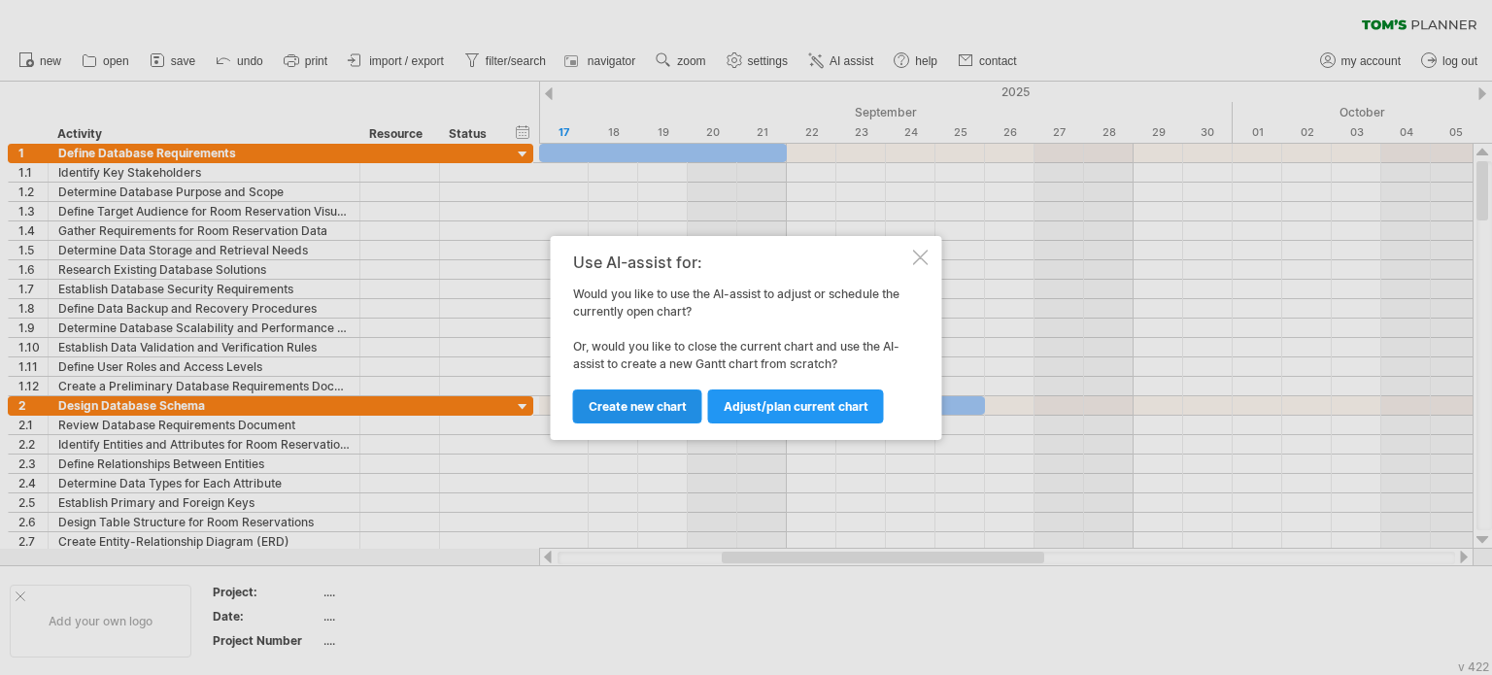
click at [673, 401] on span "Create new chart" at bounding box center [638, 406] width 98 height 15
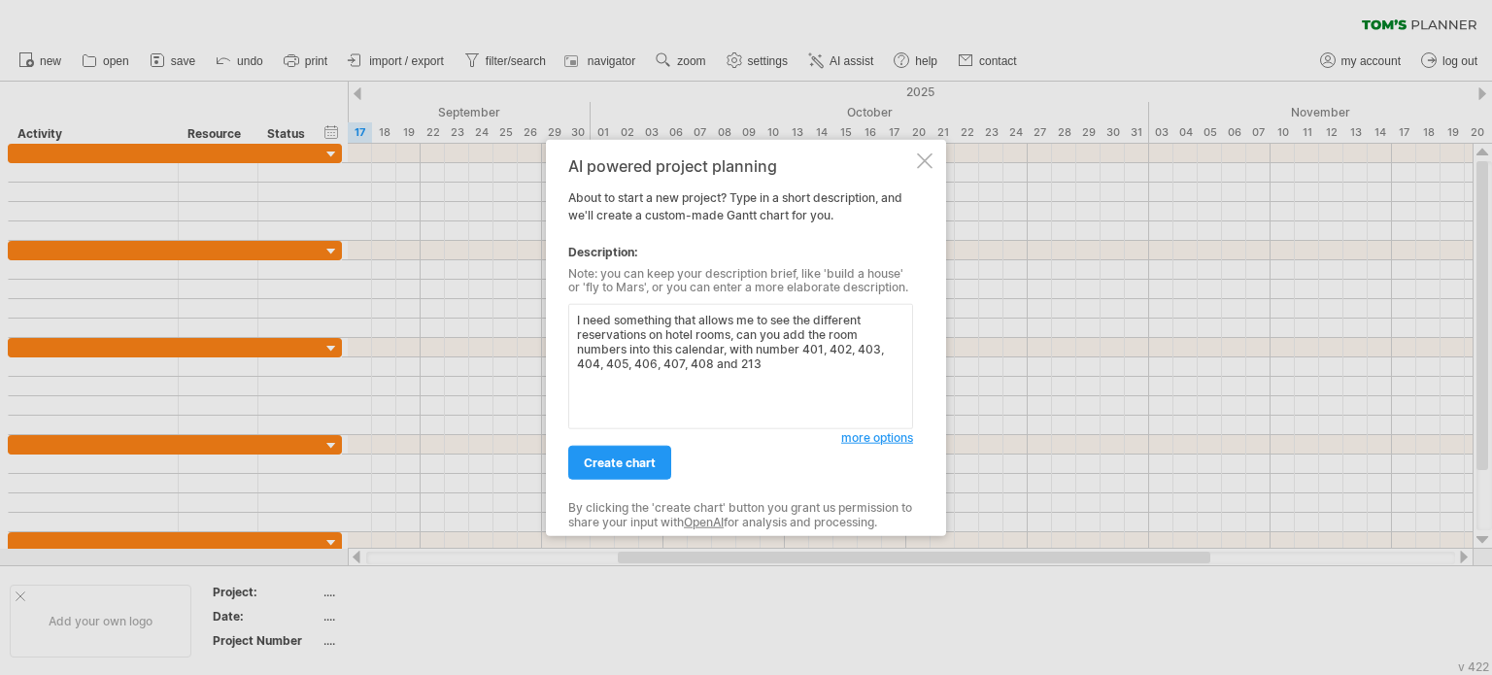
type textarea "I need something that allows me to see the different reservations on hotel room…"
click at [640, 457] on span "create chart" at bounding box center [620, 463] width 72 height 15
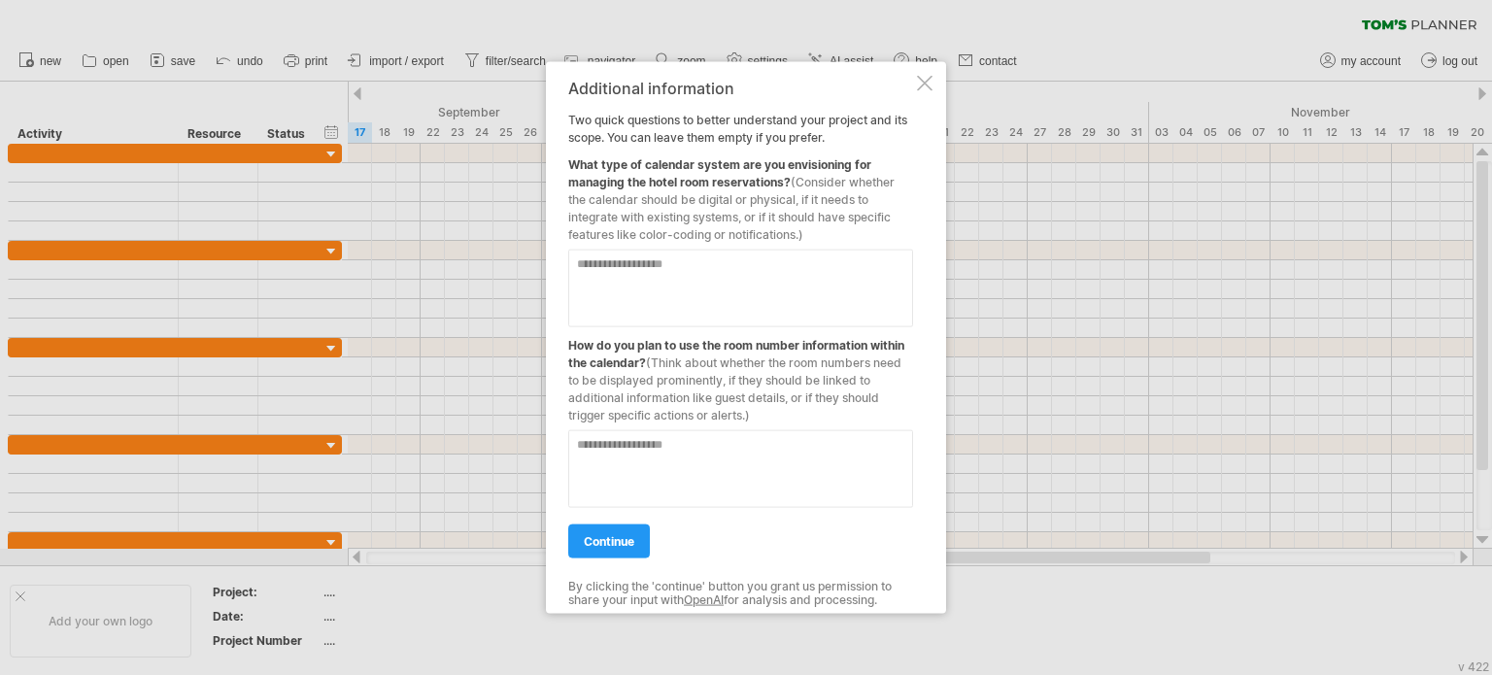
click at [923, 87] on div at bounding box center [925, 83] width 16 height 16
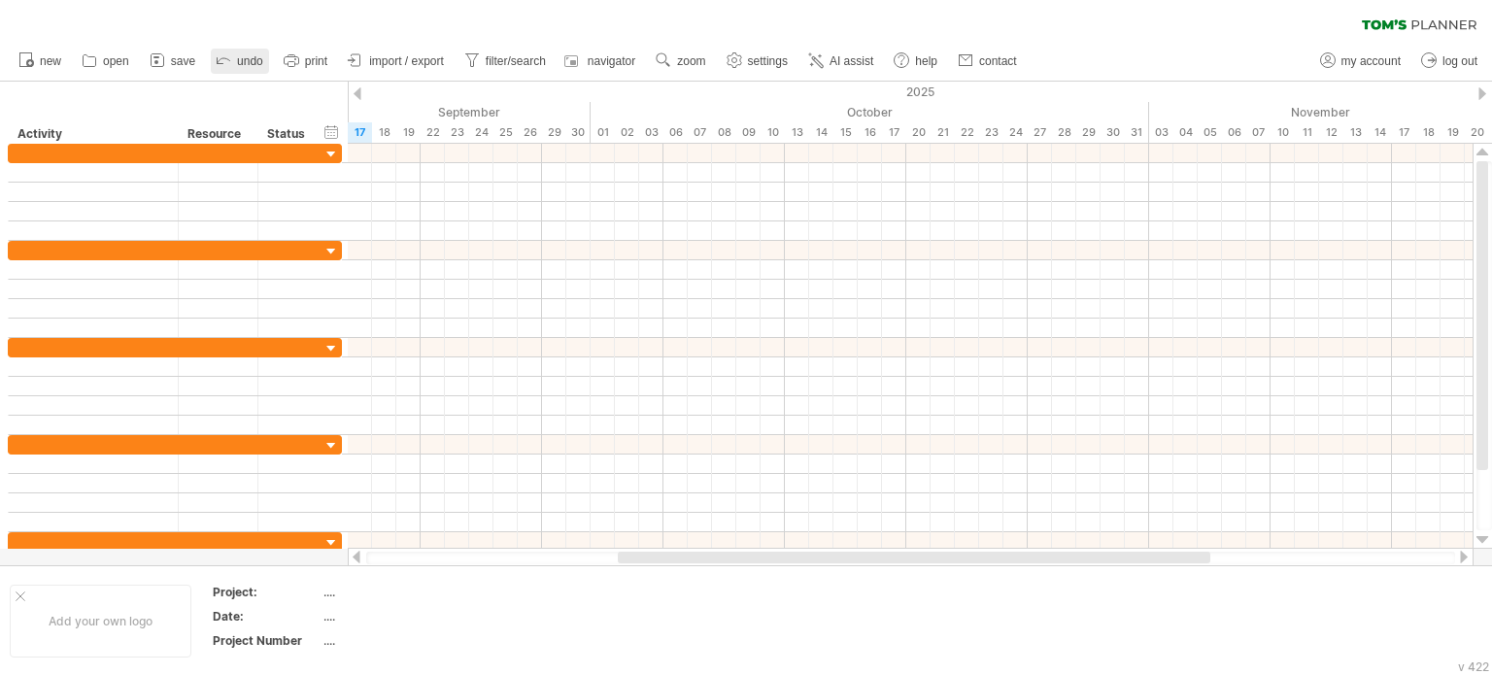
click at [257, 58] on span "undo" at bounding box center [250, 61] width 26 height 14
click at [233, 60] on link "undo" at bounding box center [240, 61] width 58 height 25
